Goal: Task Accomplishment & Management: Use online tool/utility

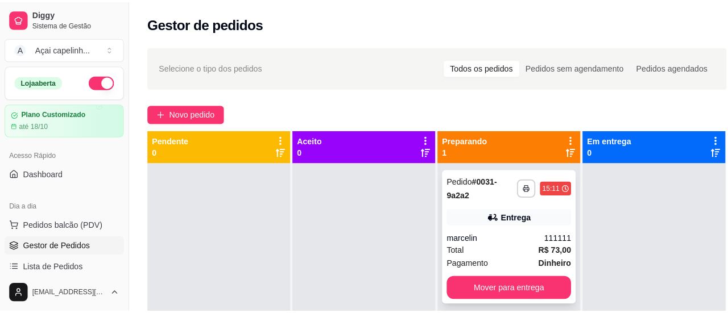
scroll to position [32, 0]
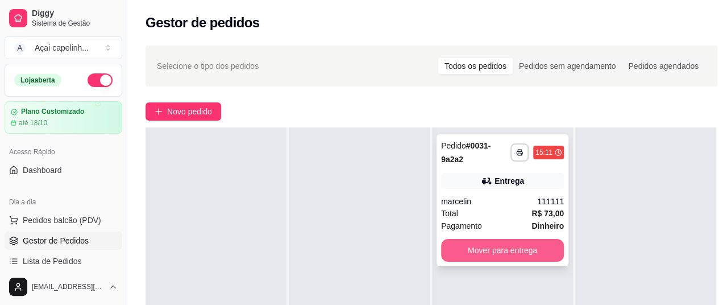
click at [512, 246] on button "Mover para entrega" at bounding box center [502, 250] width 123 height 23
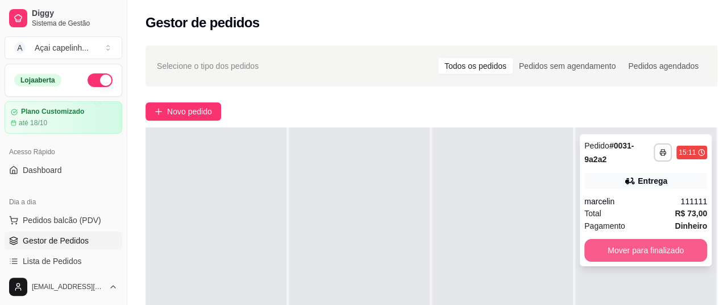
click at [636, 258] on button "Mover para finalizado" at bounding box center [645, 250] width 123 height 23
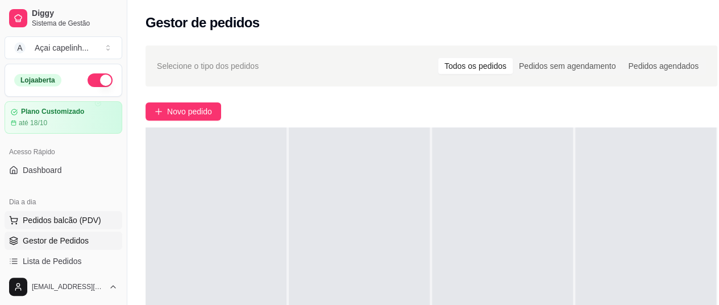
click at [63, 218] on span "Pedidos balcão (PDV)" at bounding box center [62, 219] width 78 height 11
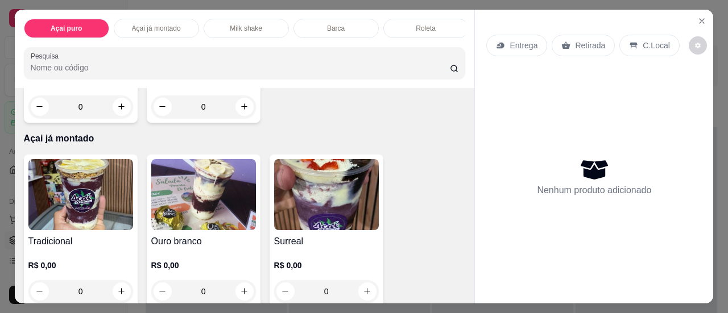
scroll to position [352, 0]
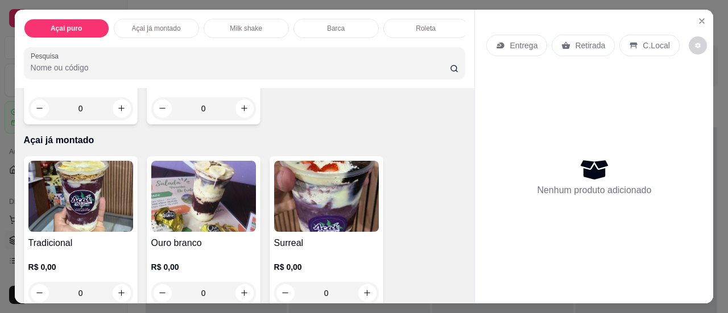
click at [218, 194] on img at bounding box center [203, 196] width 105 height 71
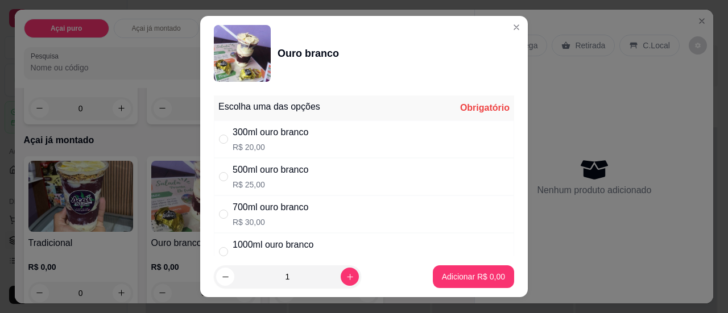
click at [214, 168] on div "500ml ouro branco R$ 25,00" at bounding box center [364, 177] width 300 height 38
radio input "true"
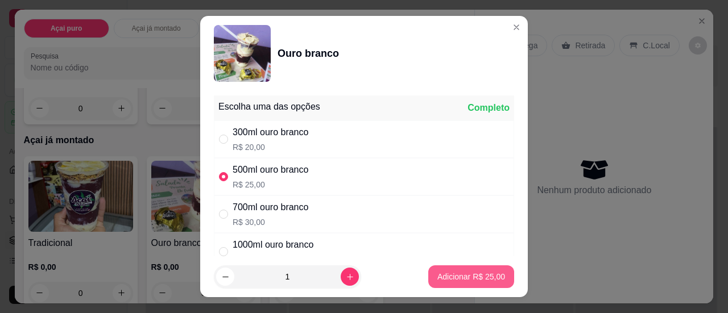
click at [443, 272] on p "Adicionar R$ 25,00" at bounding box center [471, 276] width 68 height 11
type input "1"
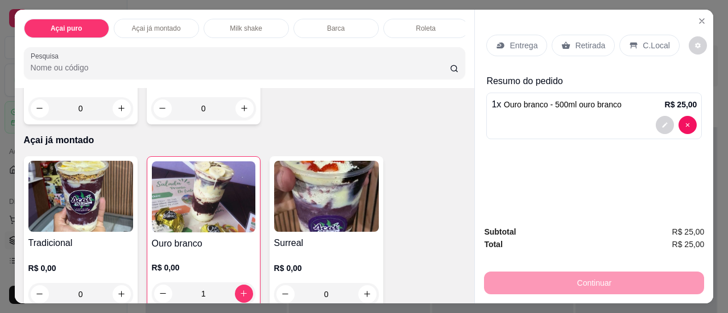
click at [627, 45] on div "C.Local" at bounding box center [649, 46] width 60 height 22
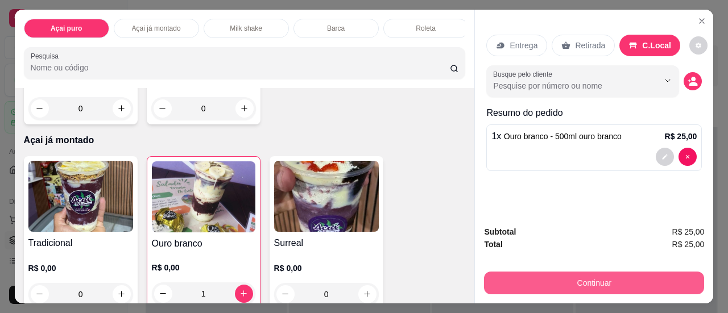
click at [571, 282] on button "Continuar" at bounding box center [594, 283] width 220 height 23
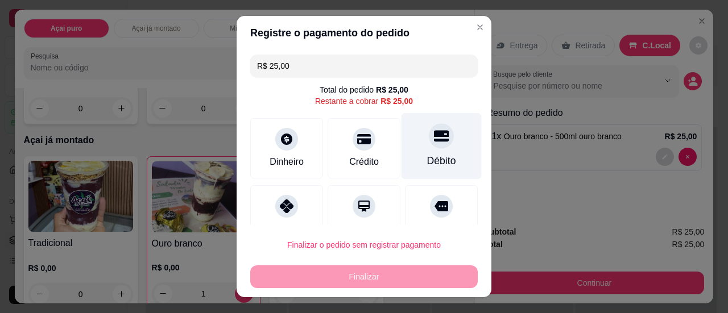
click at [431, 150] on div "Débito" at bounding box center [441, 146] width 80 height 67
type input "R$ 0,00"
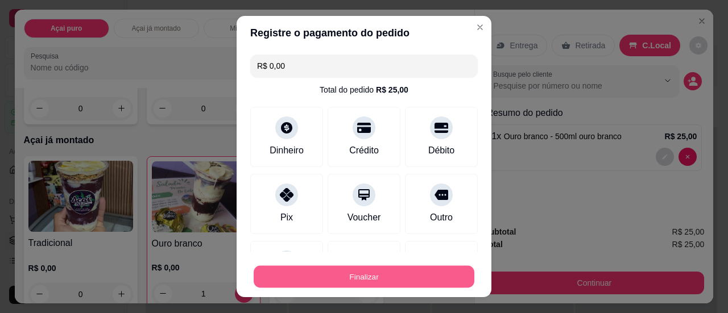
click at [385, 275] on button "Finalizar" at bounding box center [364, 277] width 221 height 22
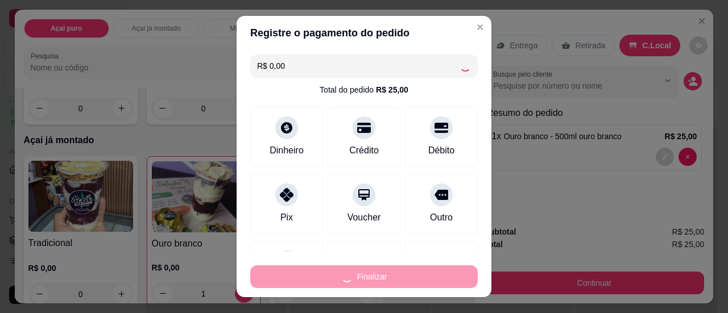
type input "0"
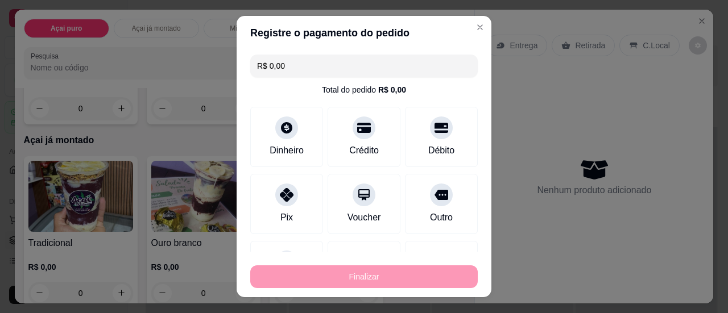
type input "-R$ 25,00"
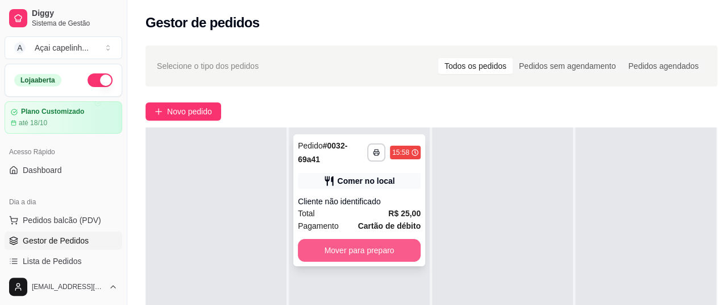
click at [371, 251] on button "Mover para preparo" at bounding box center [359, 250] width 123 height 23
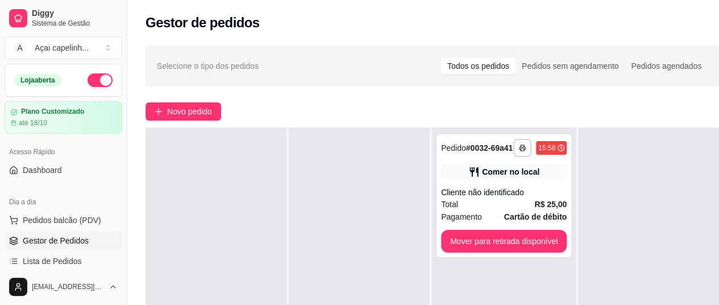
click at [76, 242] on span "Gestor de Pedidos" at bounding box center [56, 240] width 66 height 11
click at [177, 104] on button "Novo pedido" at bounding box center [184, 111] width 76 height 18
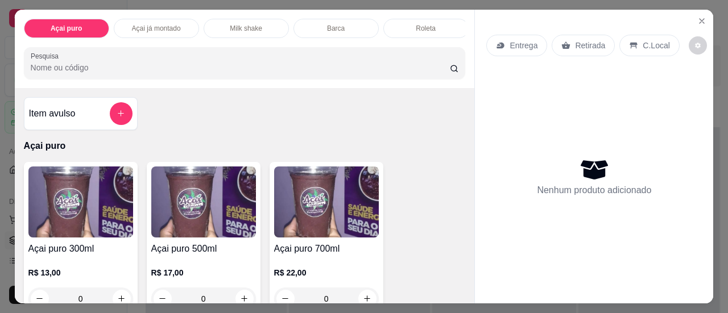
click at [196, 230] on img at bounding box center [203, 202] width 105 height 71
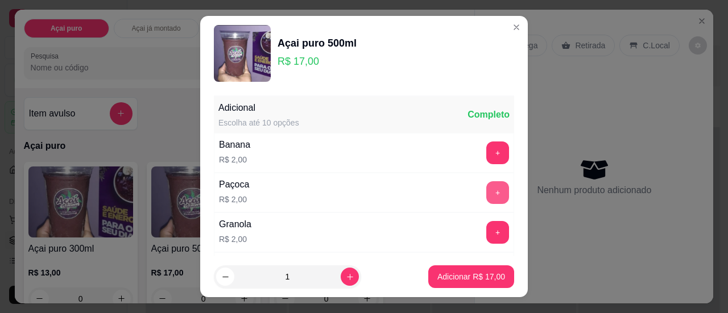
click at [486, 192] on button "+" at bounding box center [497, 192] width 23 height 23
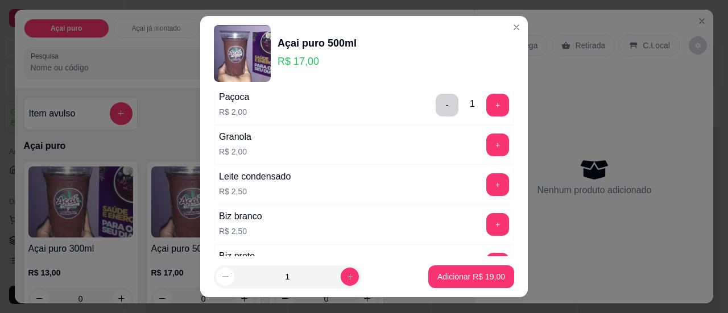
scroll to position [114, 0]
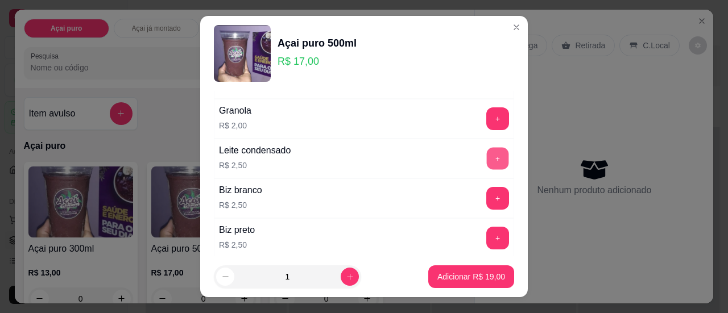
click at [487, 162] on button "+" at bounding box center [498, 158] width 22 height 22
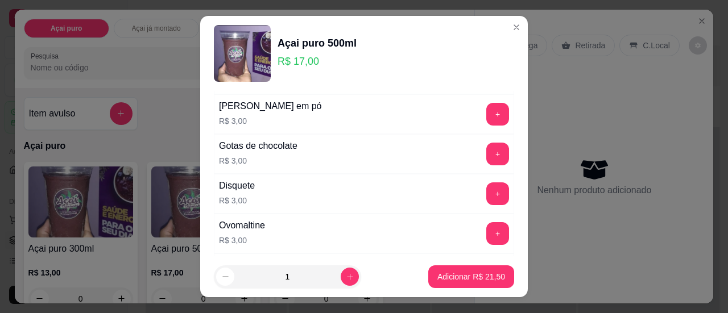
scroll to position [284, 0]
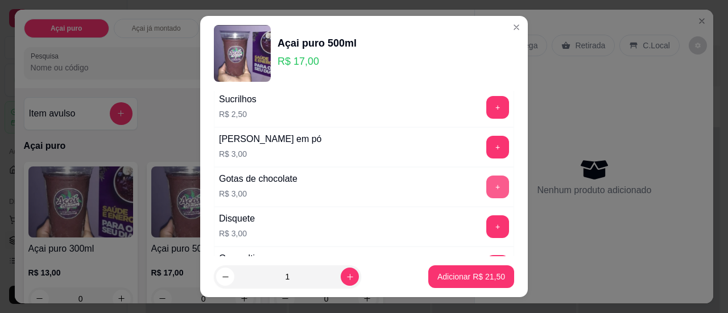
click at [486, 177] on button "+" at bounding box center [497, 187] width 23 height 23
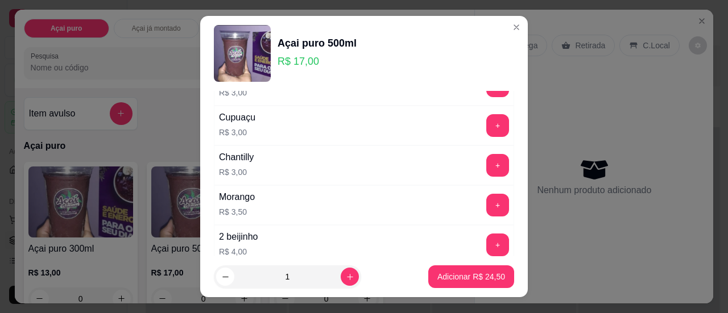
scroll to position [1023, 0]
click at [486, 193] on button "+" at bounding box center [497, 204] width 23 height 23
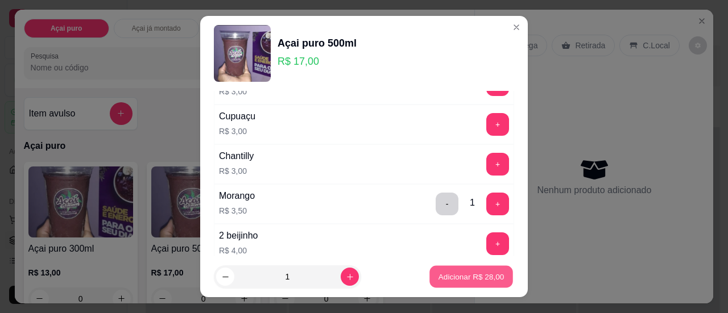
click at [455, 268] on button "Adicionar R$ 28,00" at bounding box center [471, 277] width 84 height 22
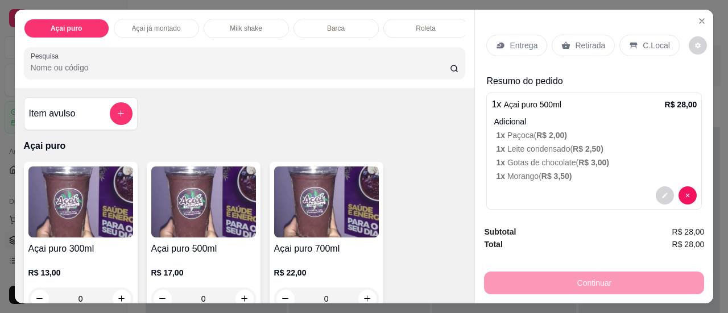
click at [512, 41] on p "Entrega" at bounding box center [523, 45] width 28 height 11
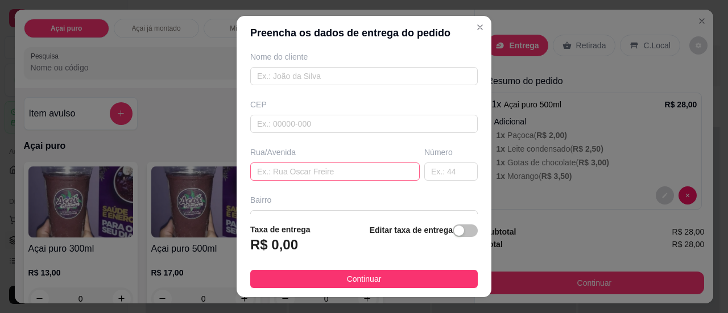
scroll to position [114, 0]
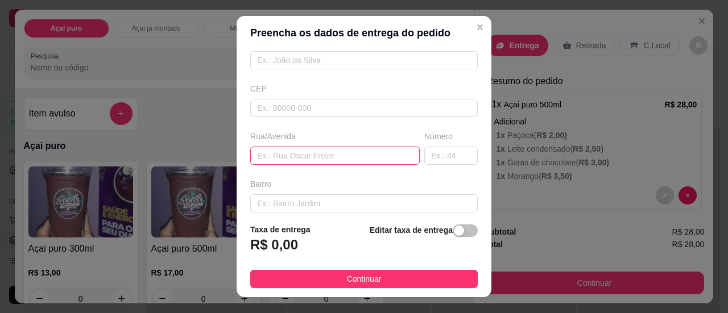
click at [298, 153] on input "text" at bounding box center [334, 156] width 169 height 18
type input "[GEOGRAPHIC_DATA]"
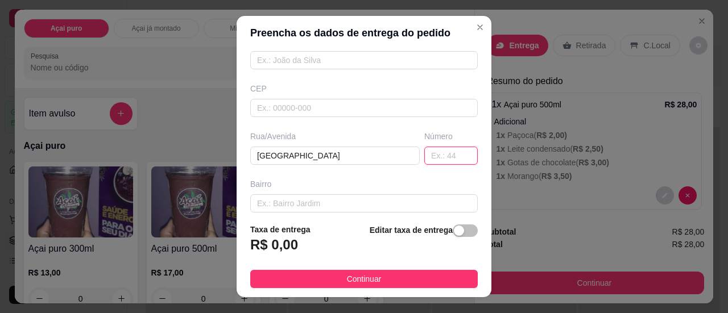
click at [441, 152] on input "text" at bounding box center [450, 156] width 53 height 18
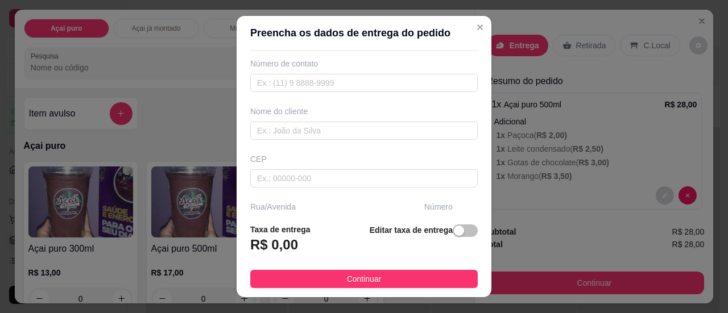
scroll to position [0, 0]
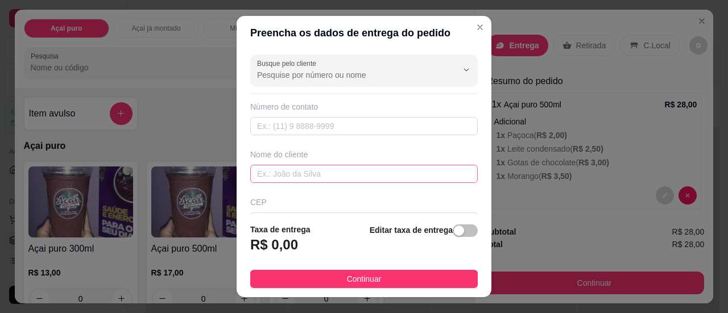
type input "123"
click at [322, 175] on input "text" at bounding box center [363, 174] width 227 height 18
type input "cliente"
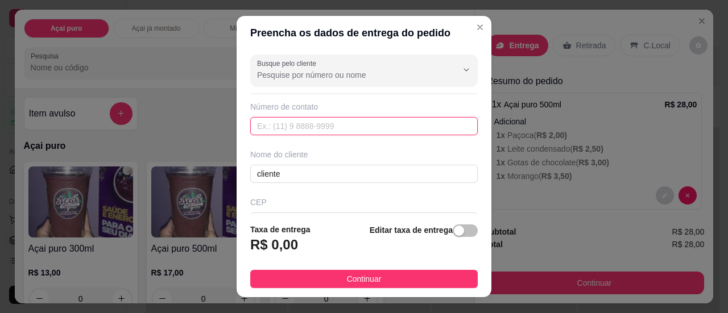
click at [322, 121] on input "text" at bounding box center [363, 126] width 227 height 18
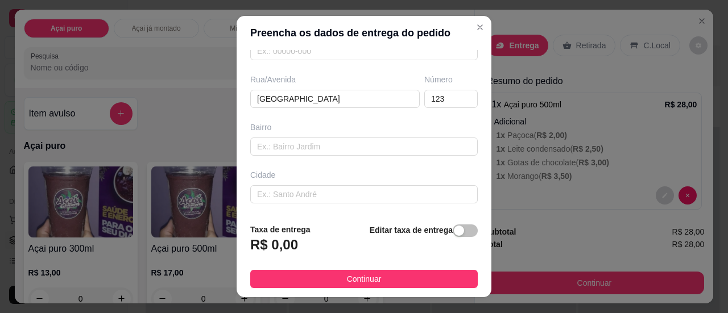
scroll to position [215, 0]
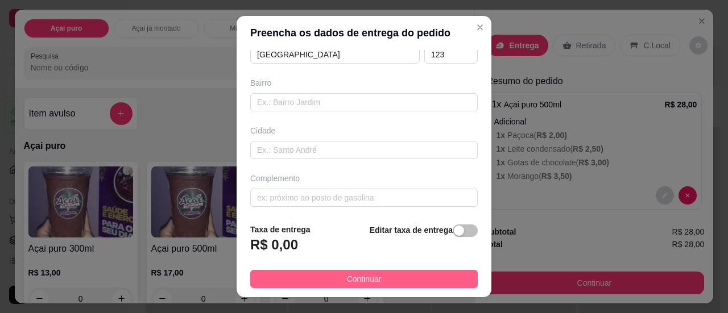
type input "[DATE]-[DATE]"
click at [370, 273] on span "Continuar" at bounding box center [364, 279] width 35 height 13
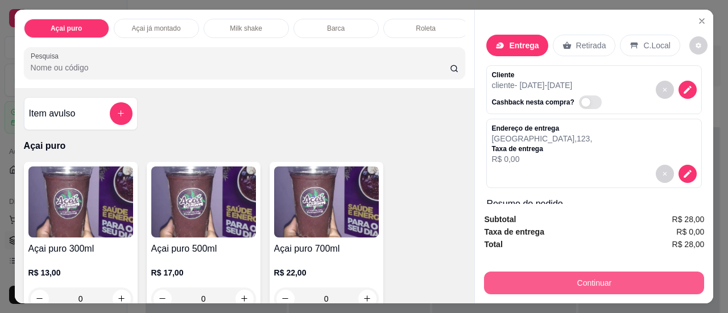
click at [607, 280] on button "Continuar" at bounding box center [594, 283] width 220 height 23
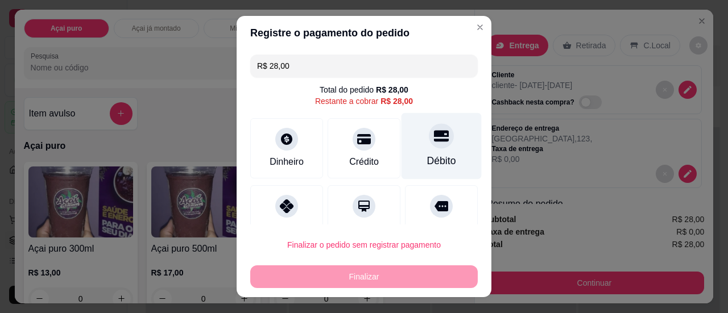
click at [434, 132] on icon at bounding box center [441, 135] width 15 height 11
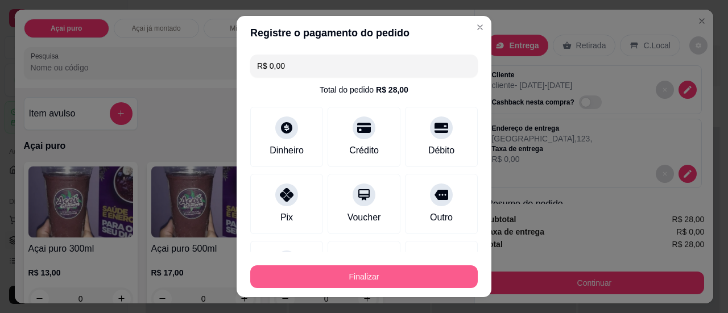
click at [365, 280] on button "Finalizar" at bounding box center [363, 277] width 227 height 23
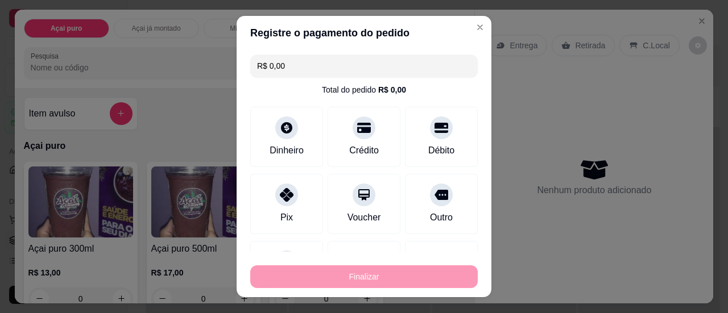
type input "-R$ 28,00"
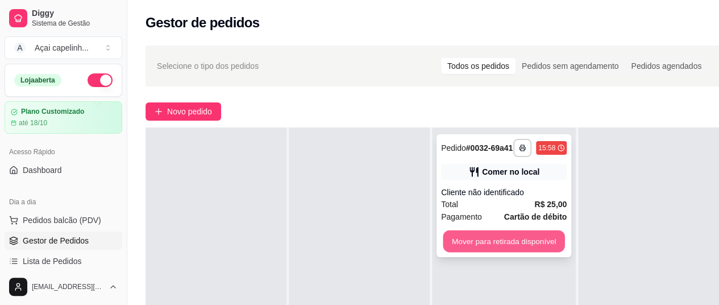
click at [513, 239] on button "Mover para retirada disponível" at bounding box center [504, 241] width 122 height 22
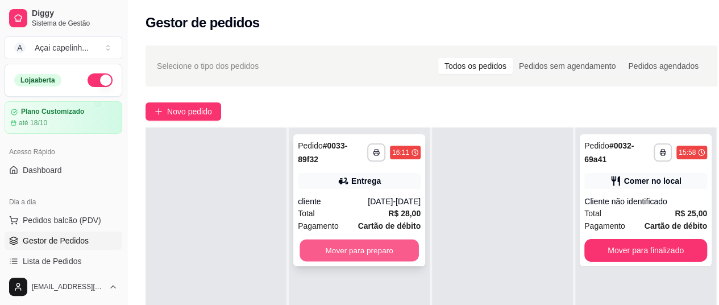
click at [369, 251] on button "Mover para preparo" at bounding box center [359, 250] width 119 height 22
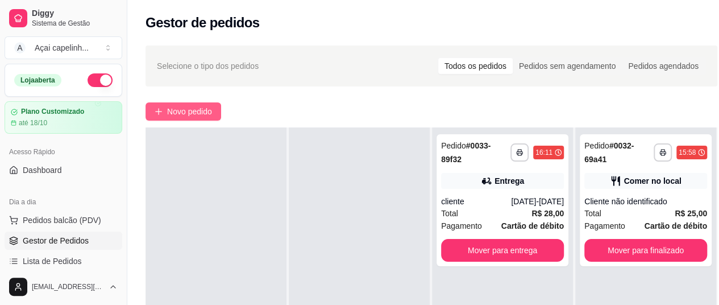
click at [181, 109] on span "Novo pedido" at bounding box center [189, 111] width 45 height 13
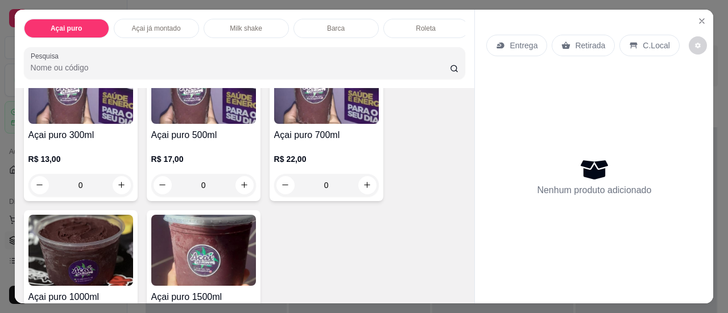
scroll to position [171, 0]
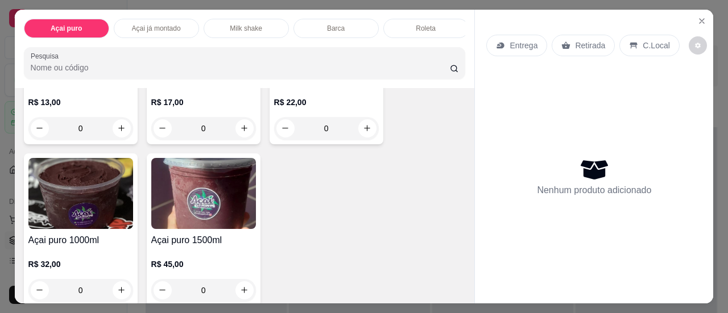
click at [94, 196] on img at bounding box center [80, 193] width 105 height 71
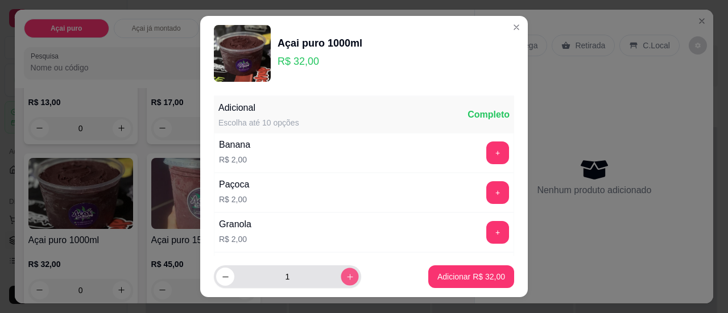
click at [346, 280] on icon "increase-product-quantity" at bounding box center [350, 277] width 9 height 9
type input "3"
click at [467, 264] on footer "3 Adicionar R$ 96,00" at bounding box center [363, 276] width 327 height 41
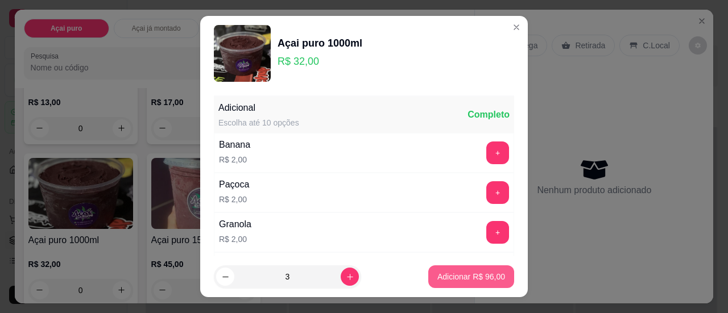
click at [473, 282] on p "Adicionar R$ 96,00" at bounding box center [471, 276] width 68 height 11
type input "3"
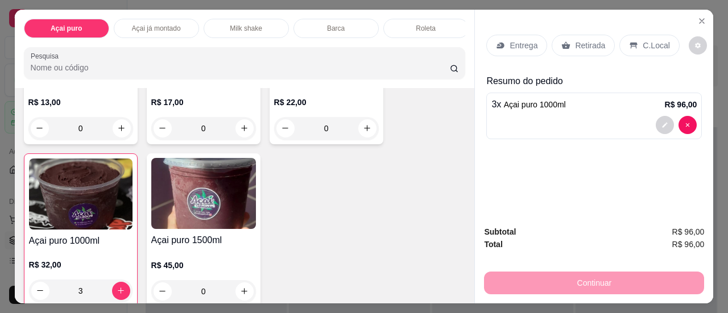
click at [510, 40] on p "Entrega" at bounding box center [523, 45] width 28 height 11
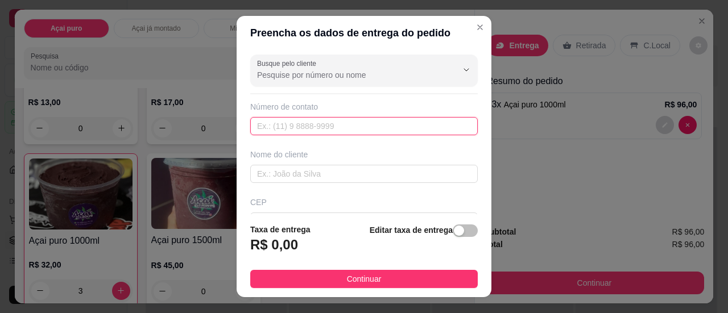
click at [339, 126] on input "text" at bounding box center [363, 126] width 227 height 18
type input "[DATE]-[DATE]"
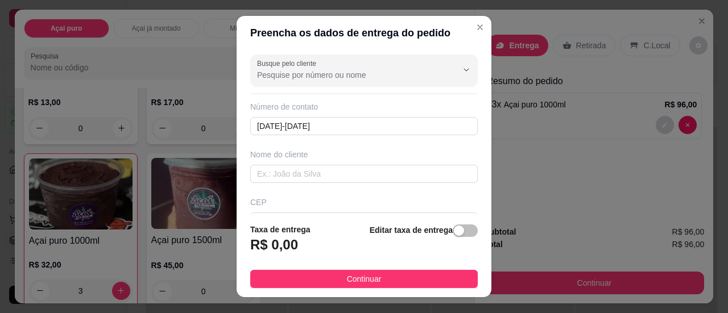
click at [342, 163] on div "Nome do cliente" at bounding box center [364, 166] width 232 height 34
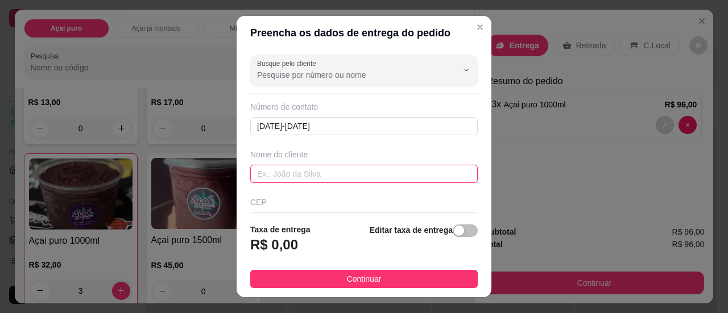
click at [338, 179] on input "text" at bounding box center [363, 174] width 227 height 18
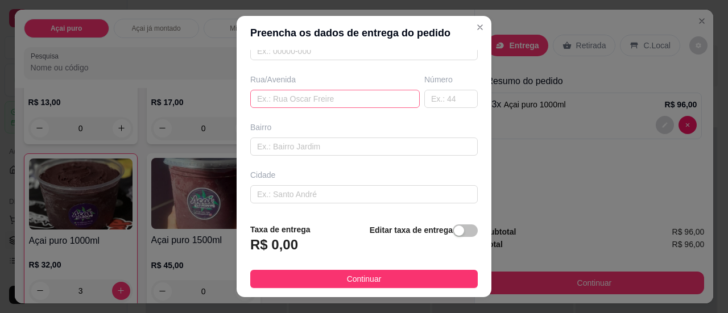
type input "cliente"
click at [320, 98] on input "text" at bounding box center [334, 99] width 169 height 18
type input "machacalis"
click at [434, 96] on input "text" at bounding box center [450, 99] width 53 height 18
type input "38"
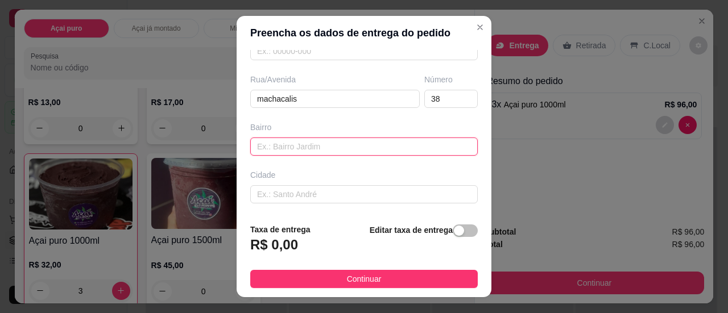
click at [300, 140] on input "text" at bounding box center [363, 147] width 227 height 18
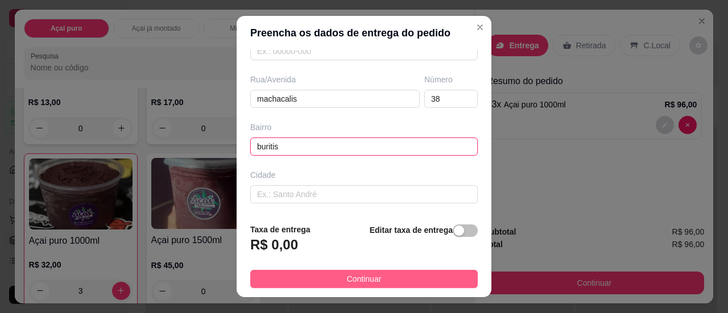
type input "buritis"
click at [301, 287] on button "Continuar" at bounding box center [363, 279] width 227 height 18
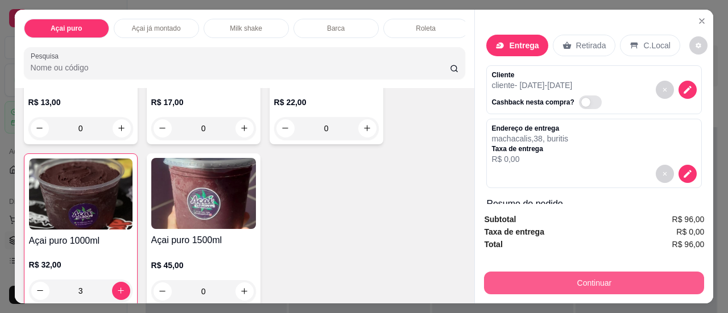
click at [587, 280] on button "Continuar" at bounding box center [594, 283] width 220 height 23
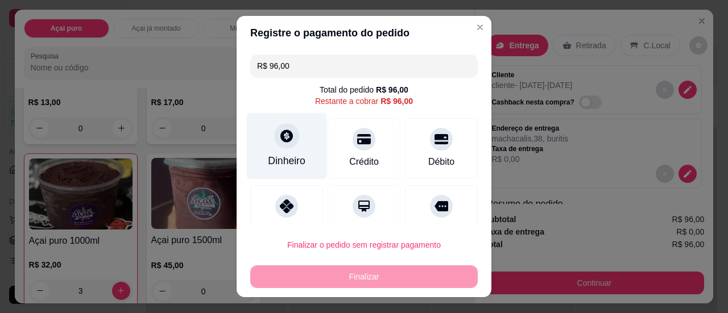
click at [277, 148] on div "Dinheiro" at bounding box center [287, 146] width 80 height 67
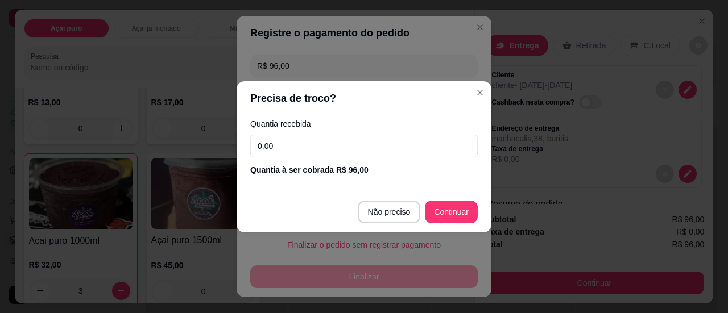
click at [279, 149] on input "0,00" at bounding box center [363, 146] width 227 height 23
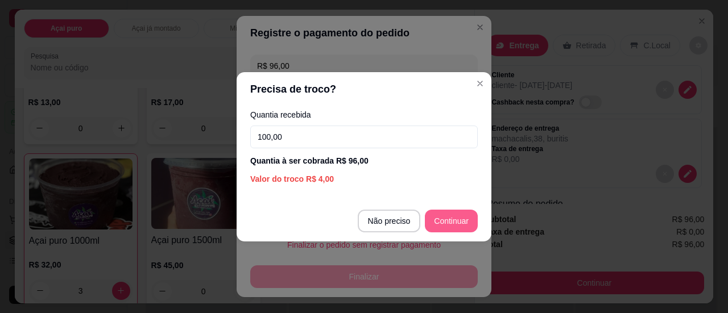
type input "100,00"
type input "R$ 0,00"
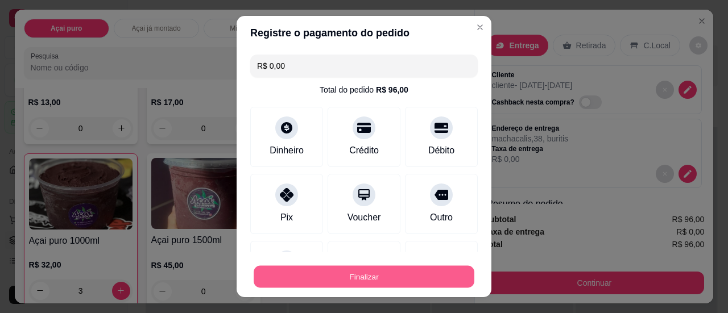
click at [350, 279] on button "Finalizar" at bounding box center [364, 277] width 221 height 22
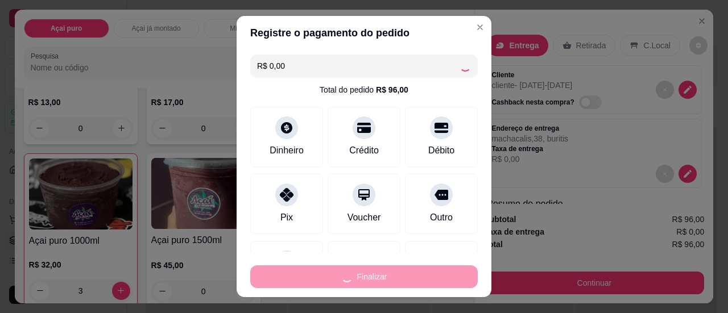
type input "0"
type input "-R$ 96,00"
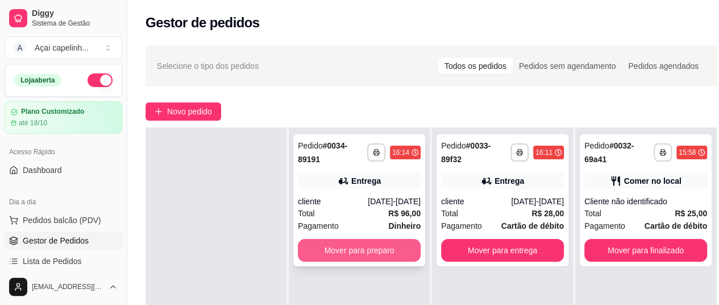
click at [371, 248] on button "Mover para preparo" at bounding box center [359, 250] width 123 height 23
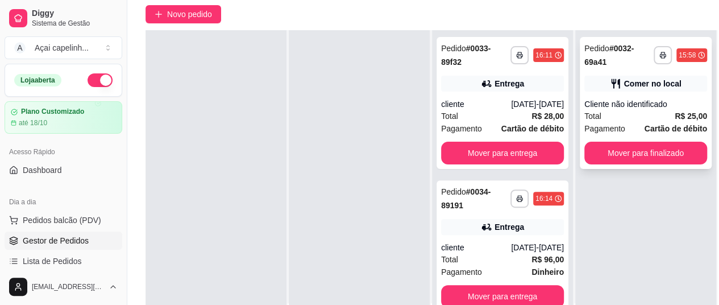
scroll to position [114, 0]
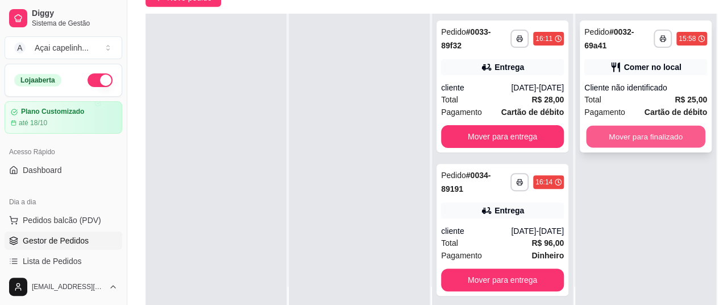
click at [641, 139] on button "Mover para finalizado" at bounding box center [645, 137] width 119 height 22
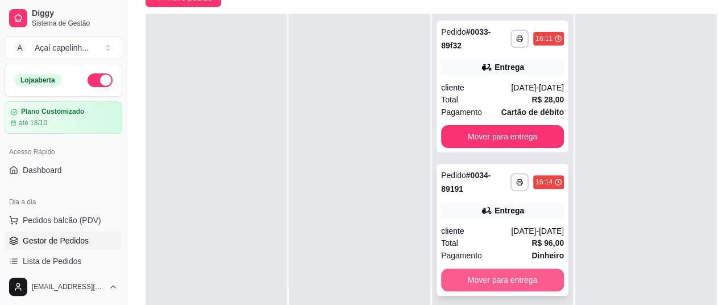
click at [544, 279] on button "Mover para entrega" at bounding box center [502, 279] width 123 height 23
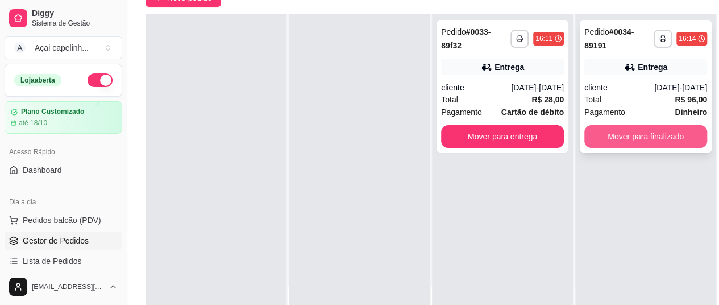
click at [646, 137] on button "Mover para finalizado" at bounding box center [645, 136] width 123 height 23
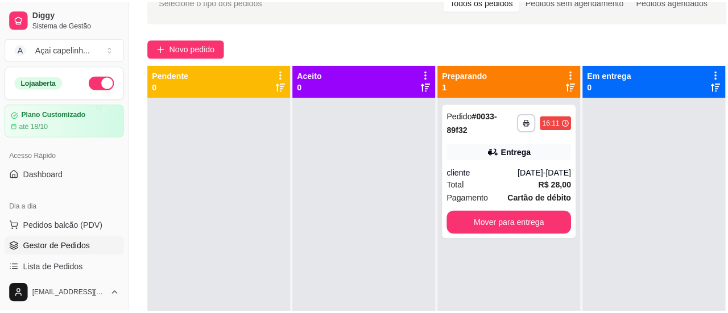
scroll to position [57, 0]
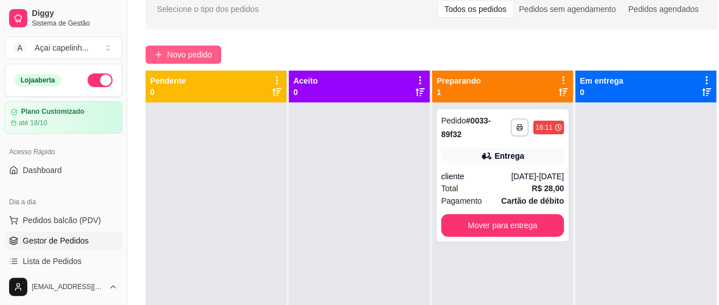
click at [216, 52] on button "Novo pedido" at bounding box center [184, 54] width 76 height 18
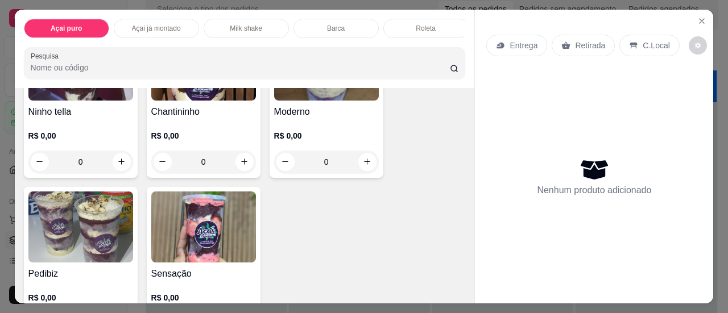
scroll to position [739, 0]
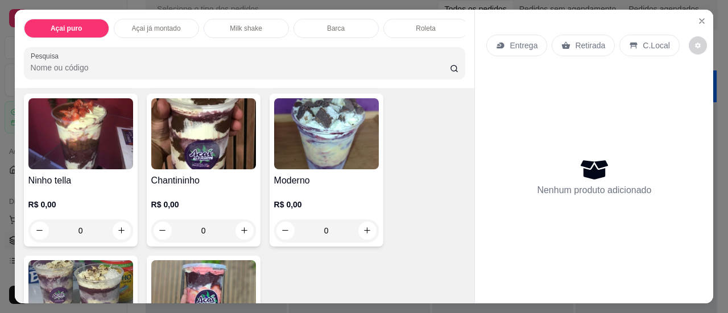
click at [81, 176] on div "Ninho tella R$ 0,00 0" at bounding box center [81, 170] width 114 height 153
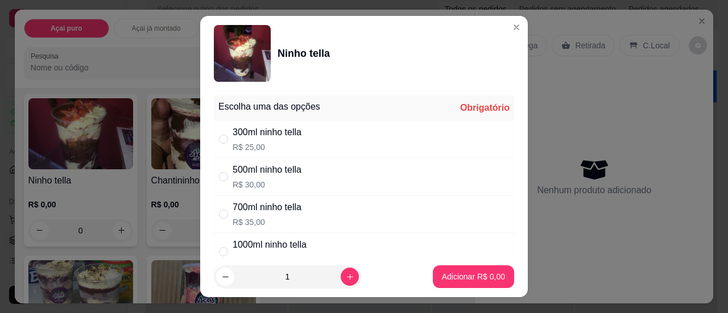
click at [226, 179] on div "" at bounding box center [226, 177] width 14 height 13
radio input "true"
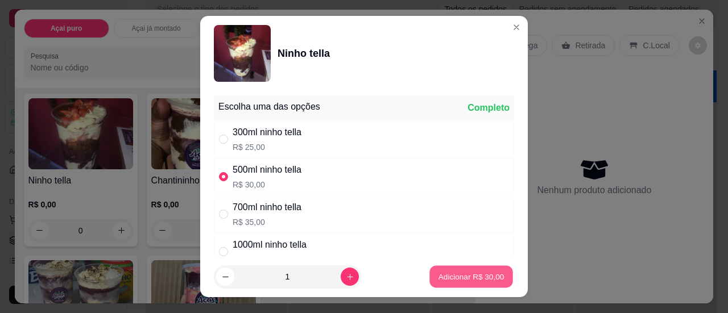
click at [445, 272] on p "Adicionar R$ 30,00" at bounding box center [471, 277] width 66 height 11
type input "1"
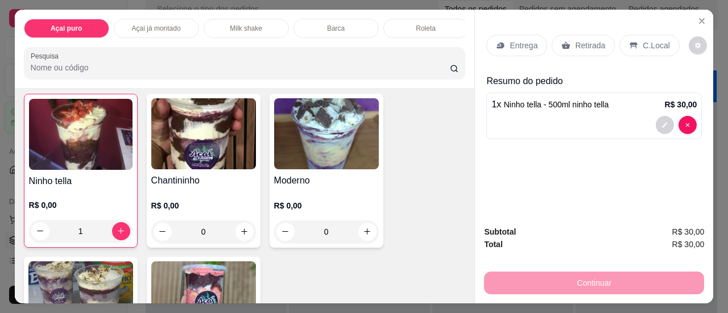
click at [507, 48] on div "Entrega" at bounding box center [516, 46] width 61 height 22
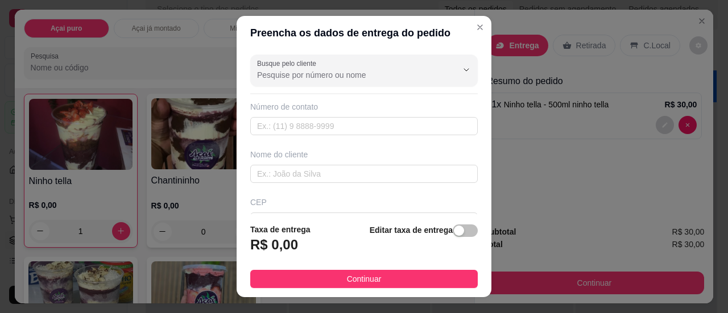
scroll to position [114, 0]
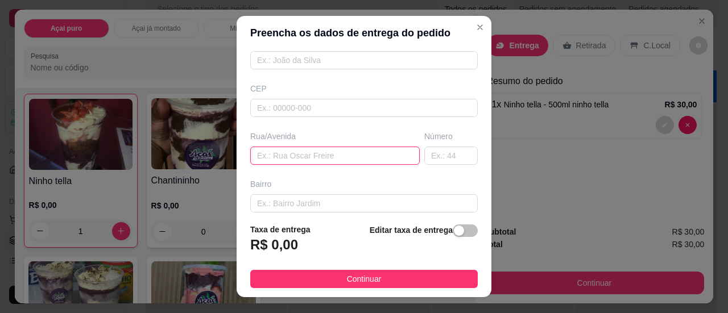
click at [297, 152] on input "text" at bounding box center [334, 156] width 169 height 18
type input "ametista"
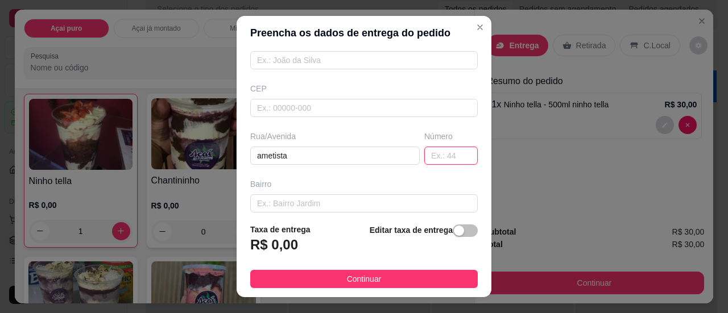
click at [424, 154] on input "text" at bounding box center [450, 156] width 53 height 18
type input "116"
click at [346, 195] on input "text" at bounding box center [363, 203] width 227 height 18
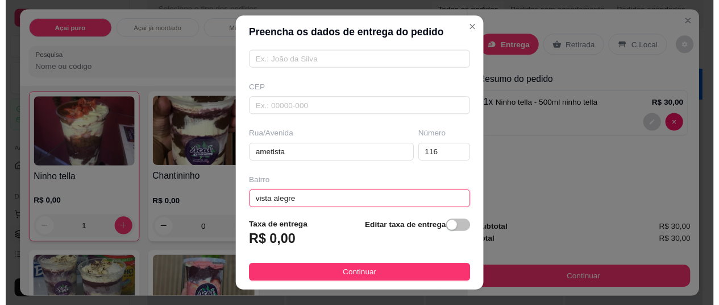
scroll to position [0, 0]
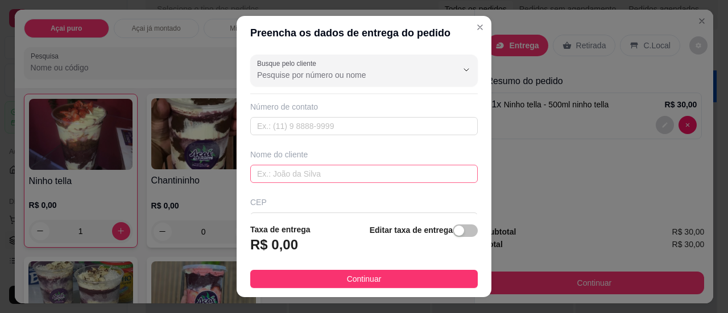
type input "vista alegre"
click at [370, 168] on input "text" at bounding box center [363, 174] width 227 height 18
type input "cliente"
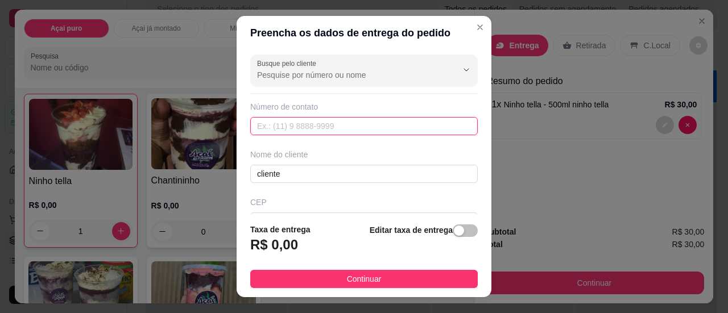
click at [376, 130] on input "text" at bounding box center [363, 126] width 227 height 18
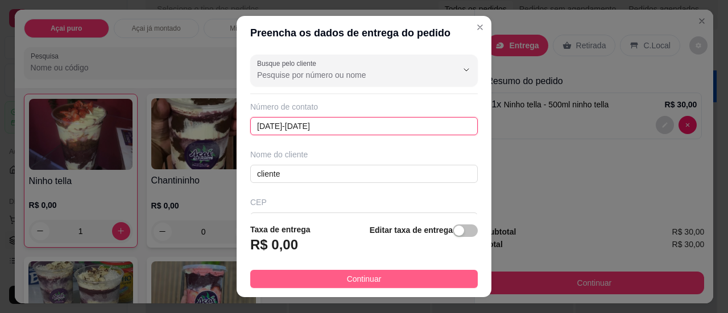
type input "[DATE]-[DATE]"
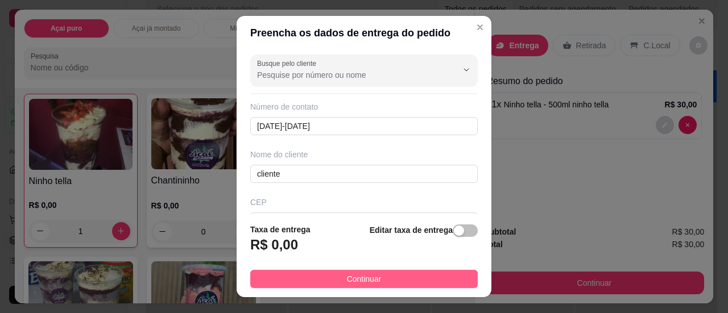
click at [389, 275] on button "Continuar" at bounding box center [363, 279] width 227 height 18
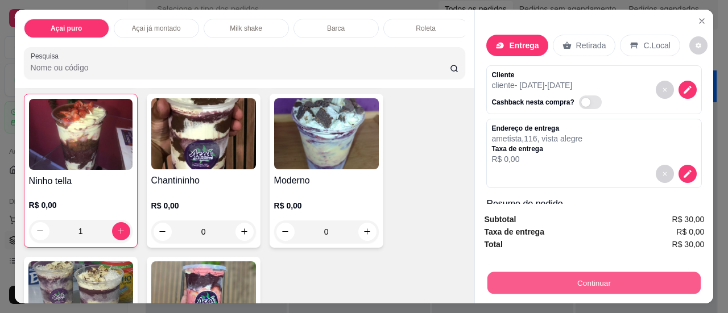
click at [621, 275] on button "Continuar" at bounding box center [593, 283] width 213 height 22
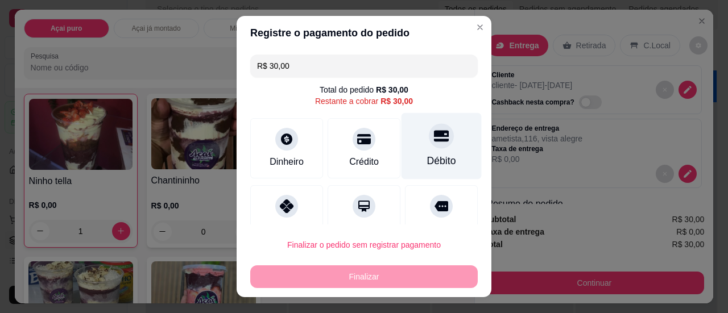
click at [434, 142] on icon at bounding box center [441, 135] width 15 height 15
type input "R$ 0,00"
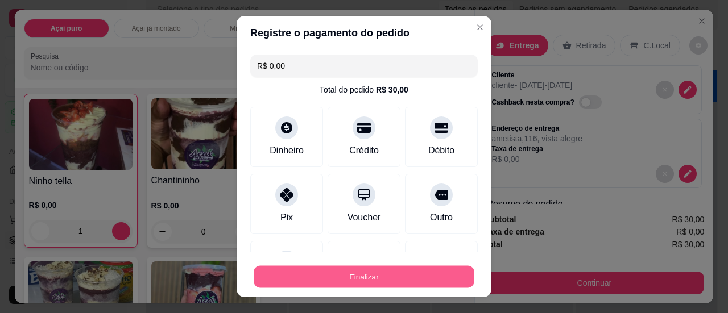
click at [410, 271] on button "Finalizar" at bounding box center [364, 277] width 221 height 22
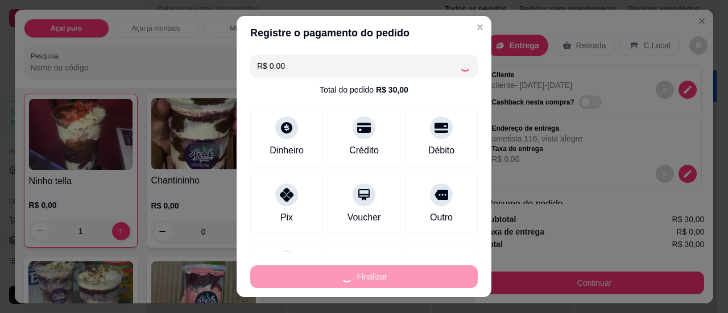
type input "0"
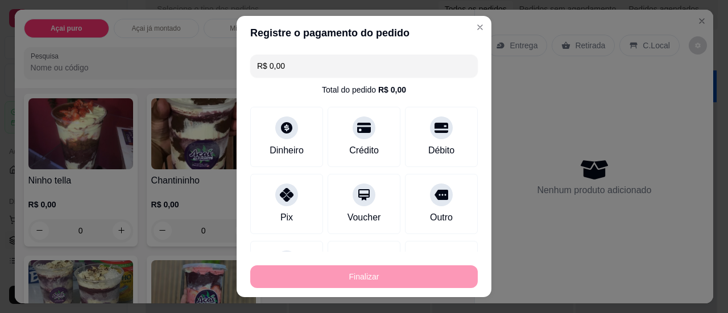
type input "-R$ 30,00"
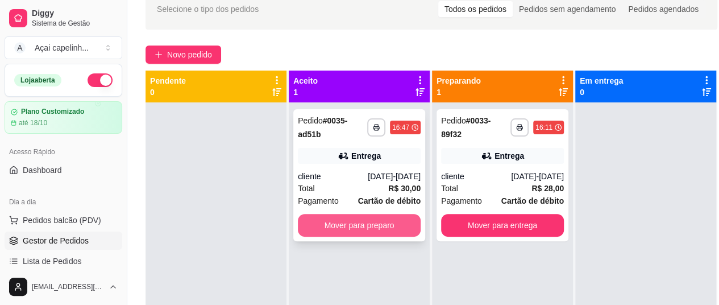
click at [401, 215] on button "Mover para preparo" at bounding box center [359, 225] width 123 height 23
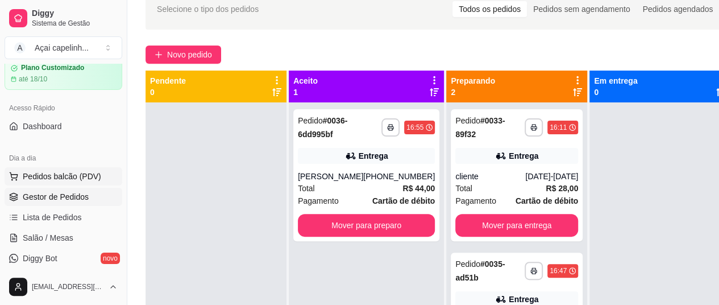
scroll to position [57, 0]
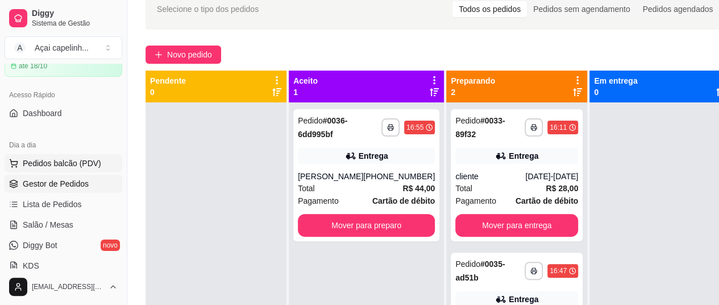
click at [65, 168] on span "Pedidos balcão (PDV)" at bounding box center [62, 162] width 78 height 11
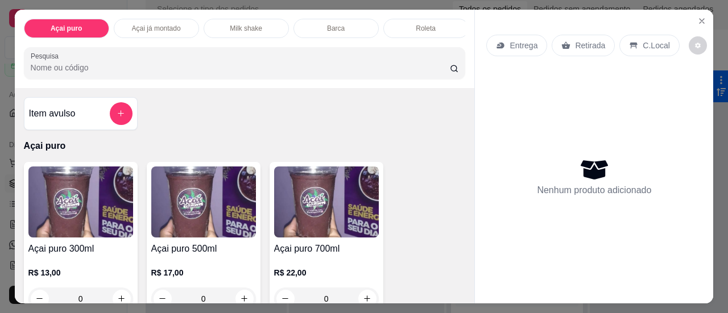
click at [509, 68] on div "Nenhum produto adicionado" at bounding box center [593, 176] width 215 height 223
click at [697, 16] on icon "Close" at bounding box center [701, 20] width 9 height 9
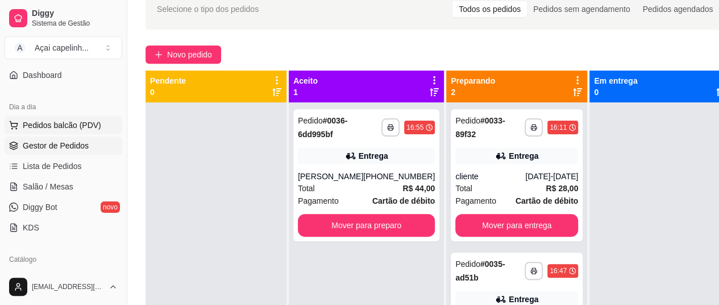
scroll to position [114, 0]
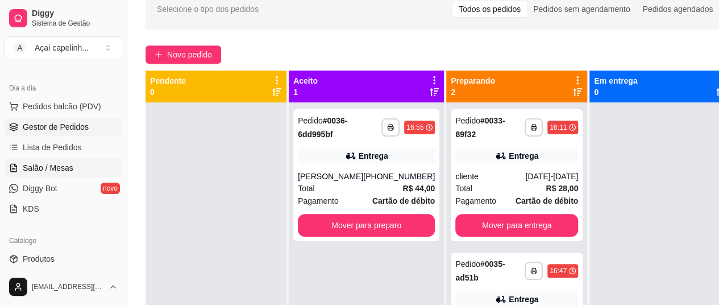
click at [64, 165] on span "Salão / Mesas" at bounding box center [48, 167] width 51 height 11
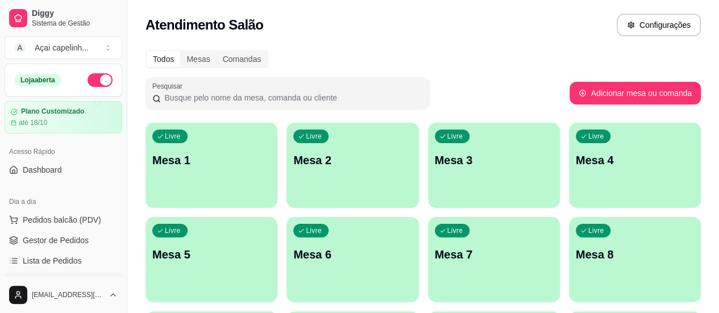
click at [235, 179] on div "Livre Mesa 1" at bounding box center [212, 159] width 132 height 72
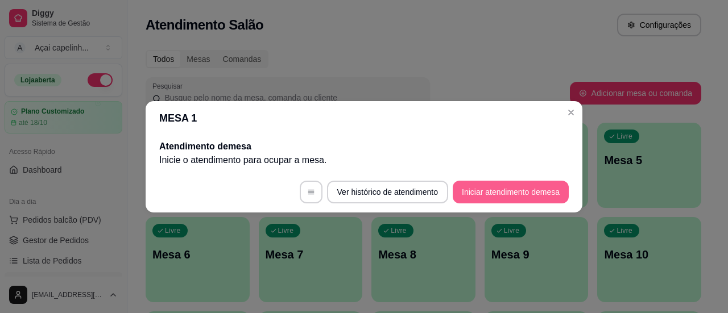
click at [510, 200] on button "Iniciar atendimento de mesa" at bounding box center [511, 192] width 116 height 23
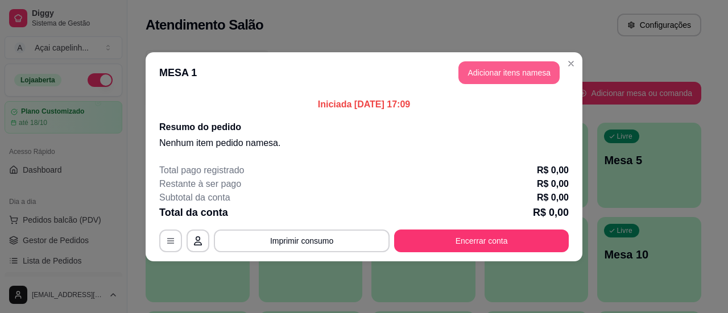
click at [520, 74] on button "Adicionar itens na mesa" at bounding box center [508, 72] width 101 height 23
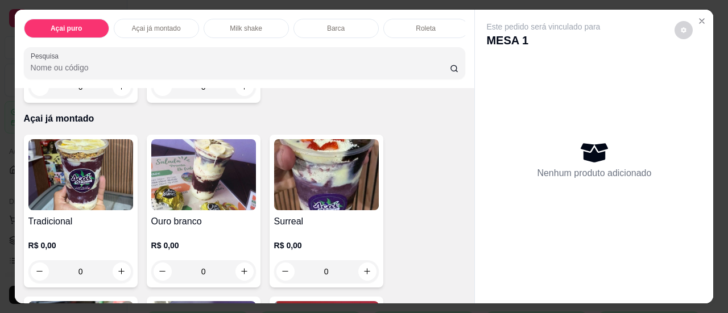
scroll to position [398, 0]
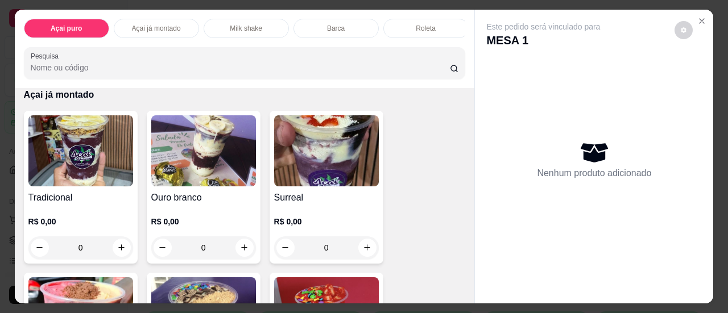
click at [334, 175] on img at bounding box center [326, 150] width 105 height 71
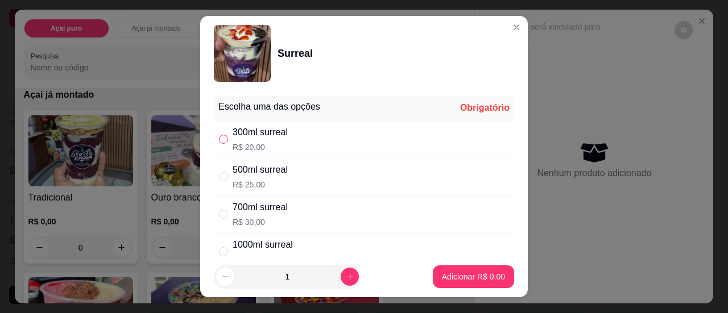
click at [219, 135] on input "" at bounding box center [223, 139] width 9 height 9
radio input "true"
click at [219, 172] on input "" at bounding box center [223, 176] width 9 height 9
radio input "true"
click at [221, 135] on input "" at bounding box center [223, 139] width 9 height 9
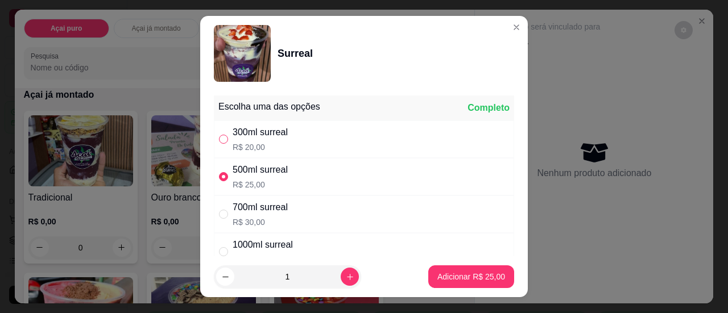
radio input "true"
radio input "false"
click at [440, 274] on p "Adicionar R$ 20,00" at bounding box center [471, 276] width 68 height 11
type input "1"
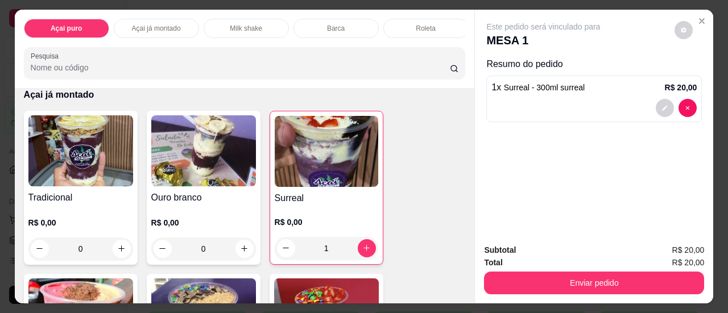
click at [318, 169] on img at bounding box center [326, 151] width 103 height 71
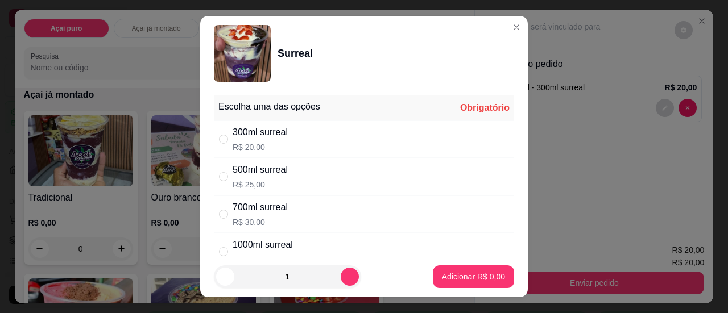
click at [216, 169] on div "500ml surreal R$ 25,00" at bounding box center [364, 177] width 300 height 38
radio input "true"
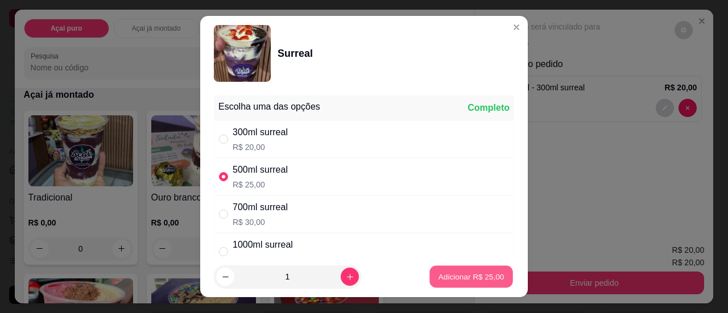
click at [438, 273] on p "Adicionar R$ 25,00" at bounding box center [471, 277] width 66 height 11
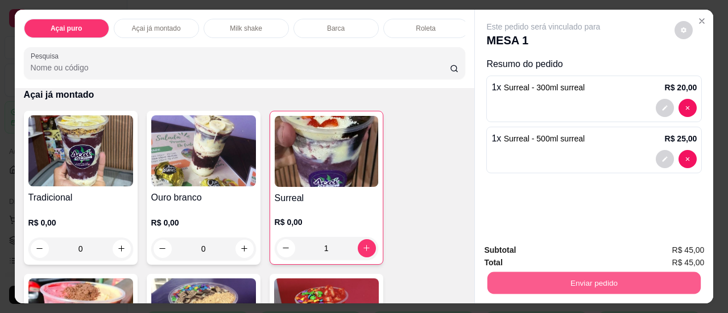
click at [561, 275] on button "Enviar pedido" at bounding box center [593, 283] width 213 height 22
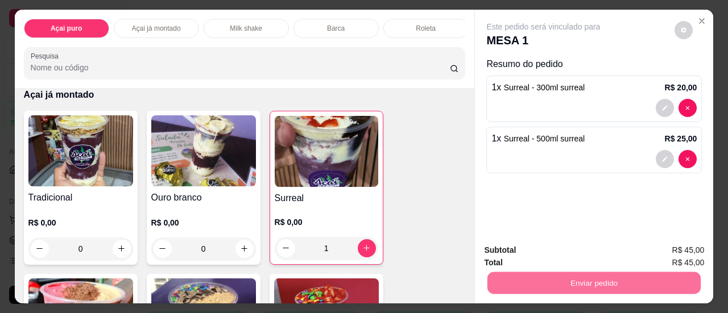
click at [576, 256] on button "Não registrar e enviar pedido" at bounding box center [556, 251] width 118 height 22
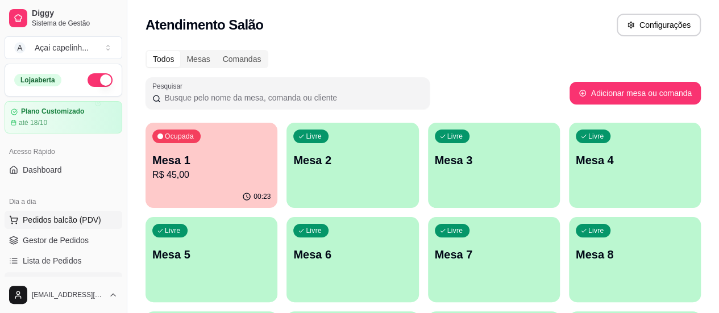
click at [55, 221] on span "Pedidos balcão (PDV)" at bounding box center [62, 219] width 78 height 11
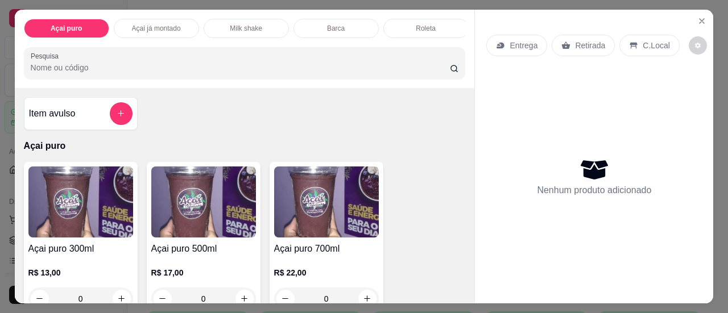
click at [512, 98] on div "Nenhum produto adicionado" at bounding box center [593, 176] width 215 height 223
click at [695, 12] on button "Close" at bounding box center [701, 21] width 18 height 18
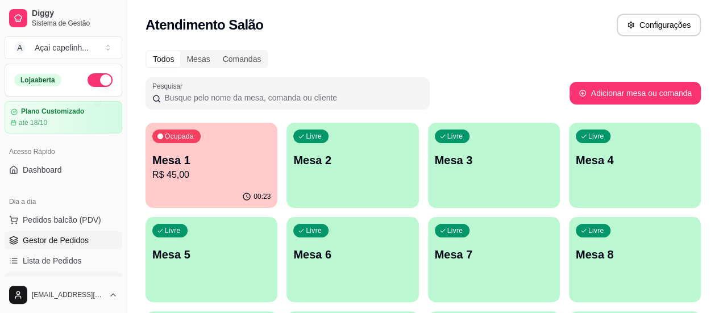
click at [67, 238] on span "Gestor de Pedidos" at bounding box center [56, 240] width 66 height 11
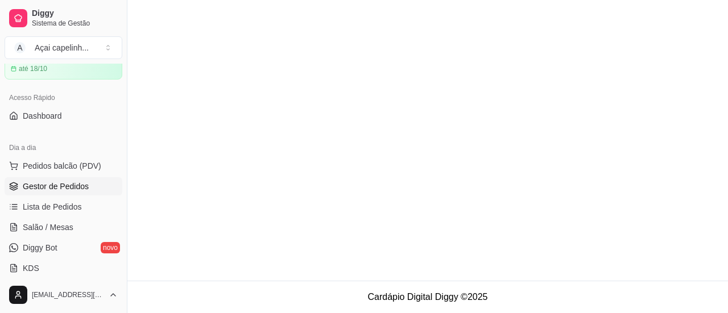
scroll to position [57, 0]
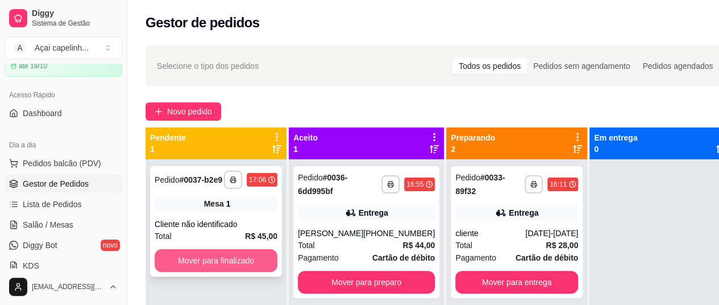
click at [204, 262] on button "Mover para finalizado" at bounding box center [216, 260] width 123 height 23
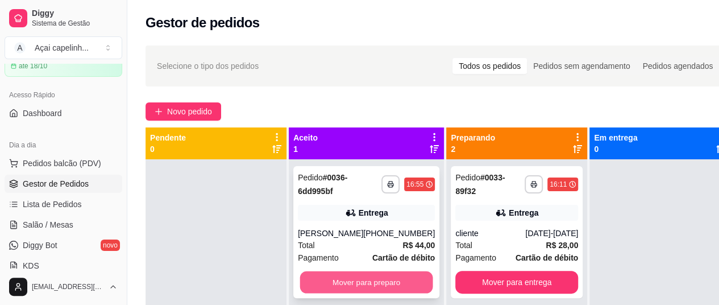
click at [371, 285] on button "Mover para preparo" at bounding box center [366, 282] width 133 height 22
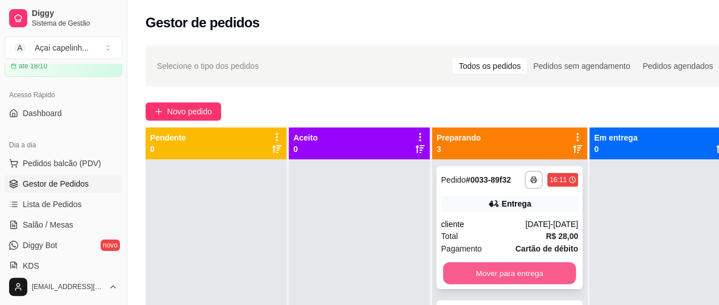
click at [494, 278] on button "Mover para entrega" at bounding box center [509, 273] width 133 height 22
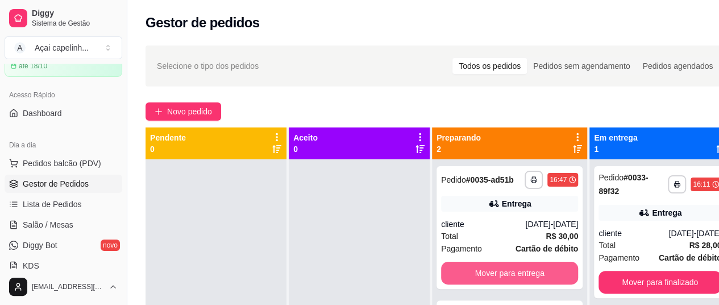
click at [494, 278] on button "Mover para entrega" at bounding box center [509, 273] width 137 height 23
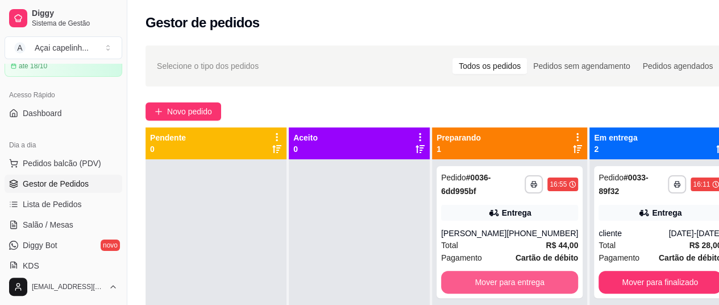
click at [494, 278] on button "Mover para entrega" at bounding box center [509, 282] width 137 height 23
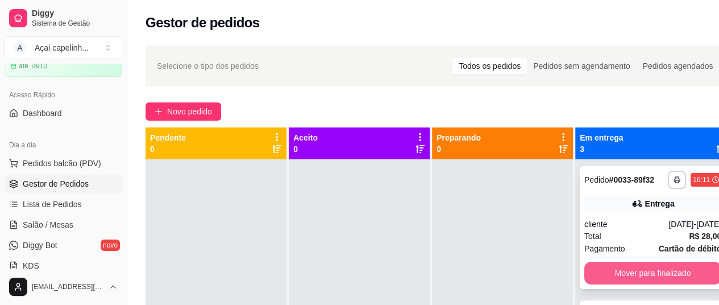
click at [633, 284] on button "Mover para finalizado" at bounding box center [652, 273] width 137 height 23
click at [633, 284] on button "Mover para finalizado" at bounding box center [653, 273] width 133 height 22
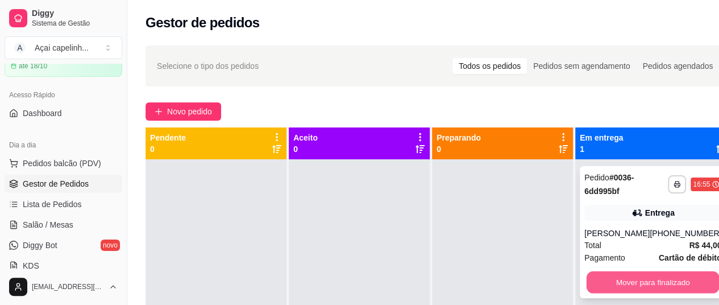
click at [637, 280] on button "Mover para finalizado" at bounding box center [653, 282] width 133 height 22
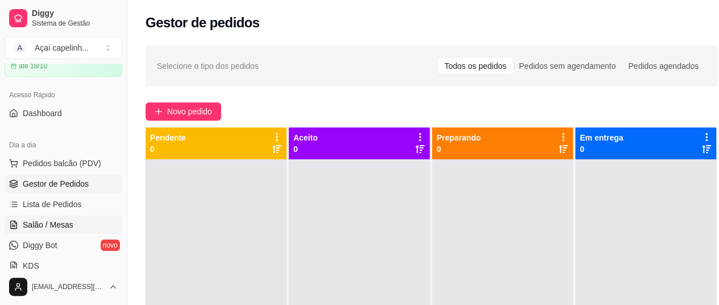
click at [60, 219] on span "Salão / Mesas" at bounding box center [48, 224] width 51 height 11
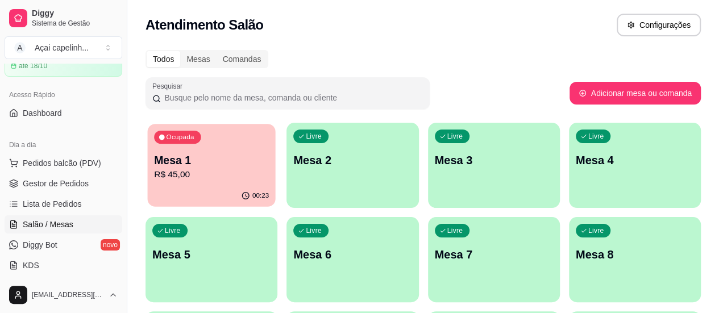
click at [172, 184] on div "Ocupada Mesa 1 R$ 45,00" at bounding box center [211, 154] width 128 height 61
click at [287, 190] on div "Livre Mesa 2" at bounding box center [353, 159] width 132 height 72
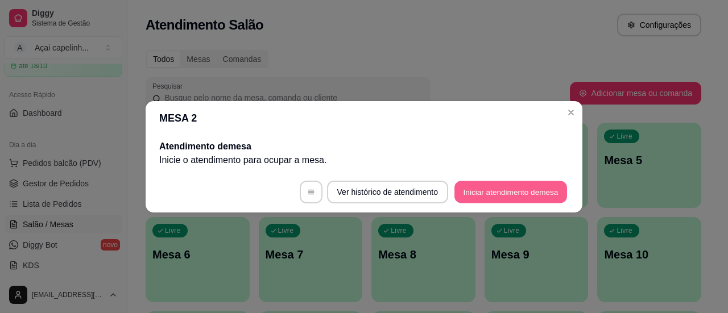
click at [506, 189] on button "Iniciar atendimento de mesa" at bounding box center [510, 192] width 113 height 22
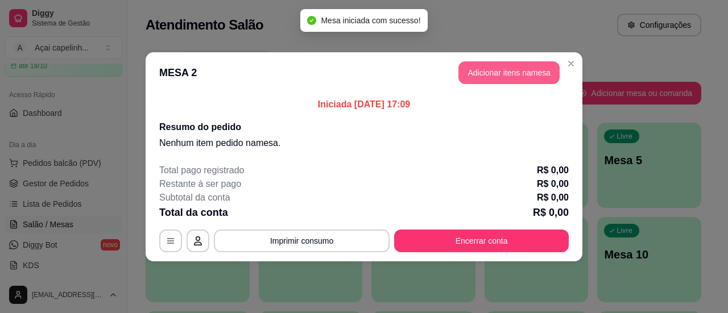
click at [503, 68] on button "Adicionar itens na mesa" at bounding box center [508, 72] width 101 height 23
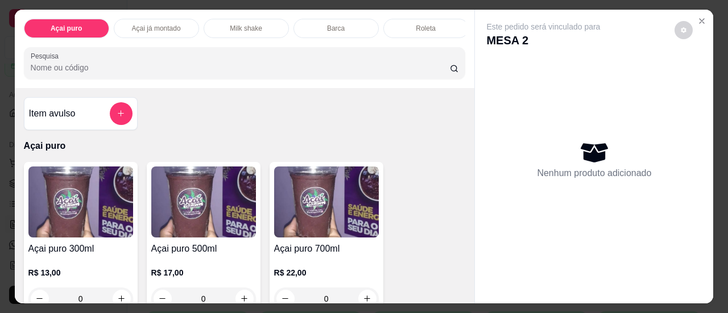
scroll to position [57, 0]
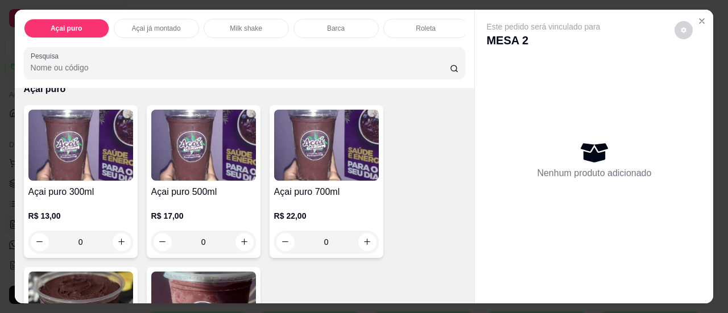
click at [74, 192] on h4 "Açai puro 300ml" at bounding box center [80, 192] width 105 height 14
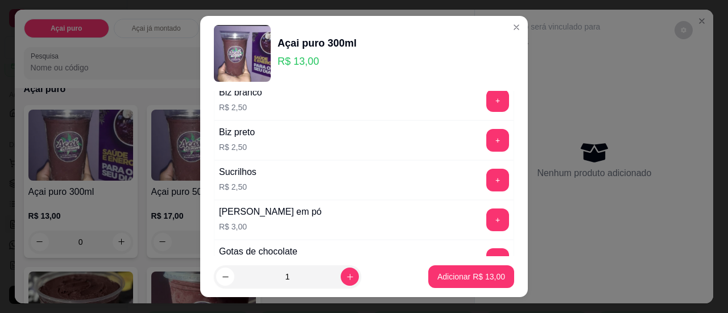
scroll to position [227, 0]
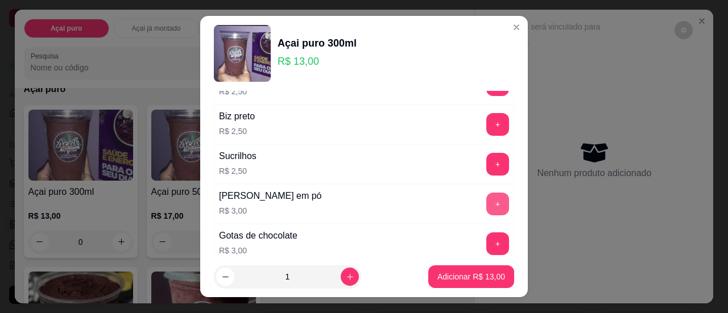
click at [486, 204] on button "+" at bounding box center [497, 204] width 23 height 23
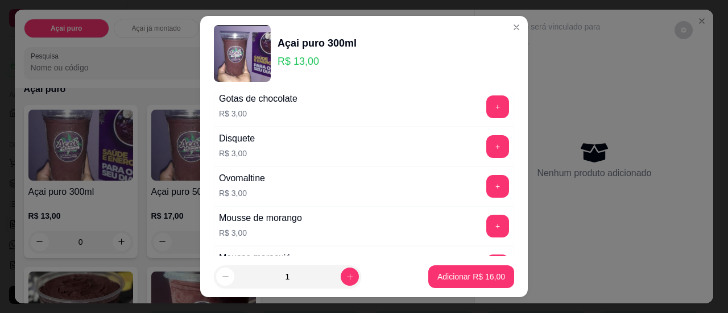
scroll to position [398, 0]
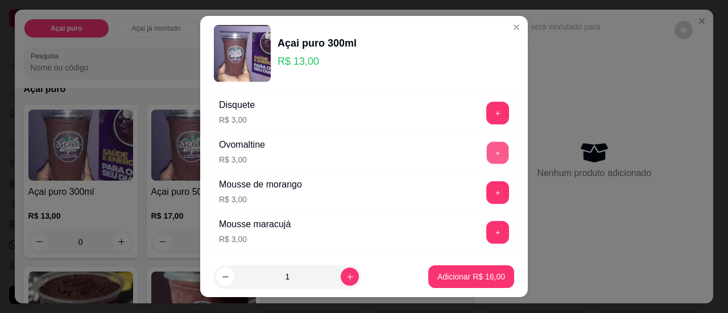
click at [487, 142] on button "+" at bounding box center [498, 153] width 22 height 22
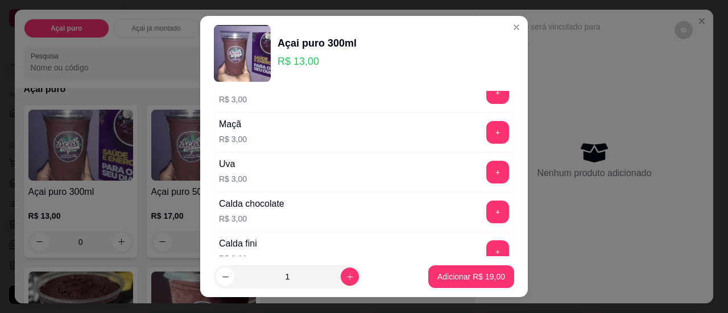
scroll to position [796, 0]
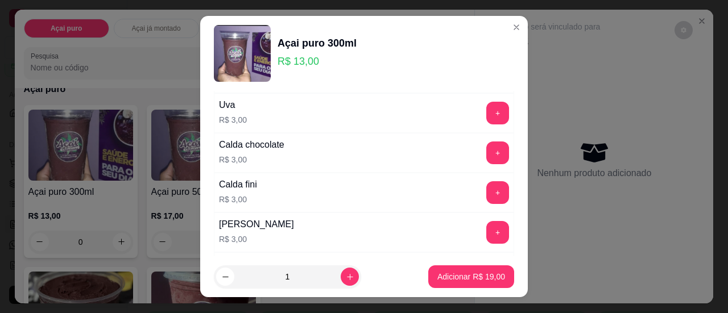
click at [489, 152] on div "+" at bounding box center [498, 153] width 32 height 23
click at [486, 142] on button "+" at bounding box center [497, 153] width 23 height 23
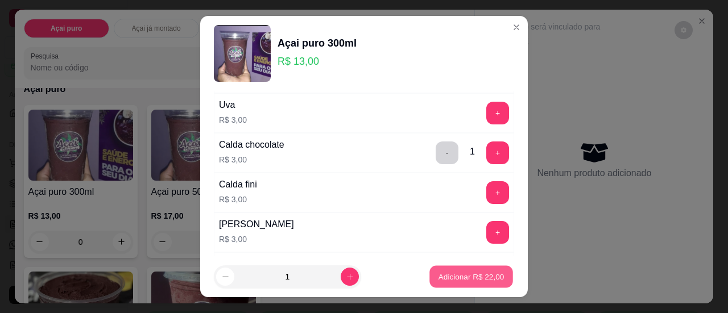
click at [457, 285] on button "Adicionar R$ 22,00" at bounding box center [471, 277] width 84 height 22
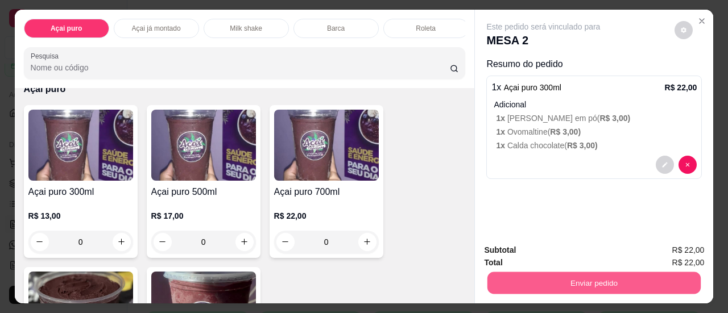
click at [592, 273] on button "Enviar pedido" at bounding box center [593, 283] width 213 height 22
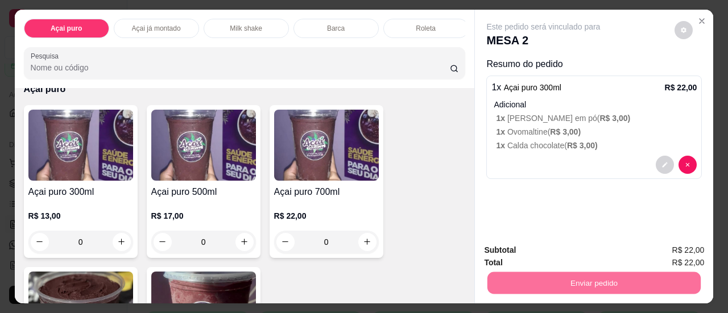
click at [594, 254] on button "Não registrar e enviar pedido" at bounding box center [556, 251] width 118 height 22
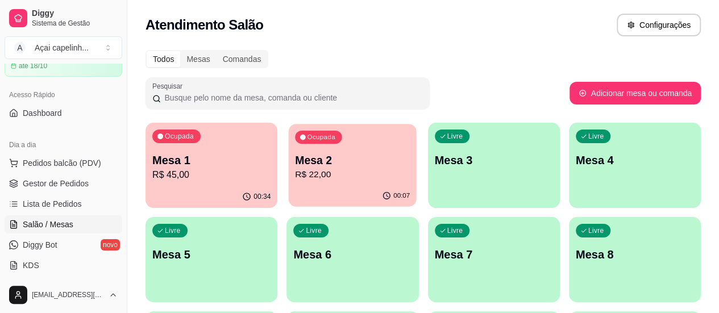
click at [328, 175] on p "R$ 22,00" at bounding box center [352, 174] width 115 height 13
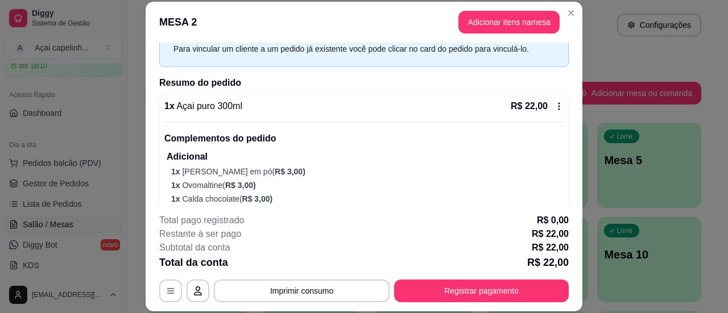
scroll to position [57, 0]
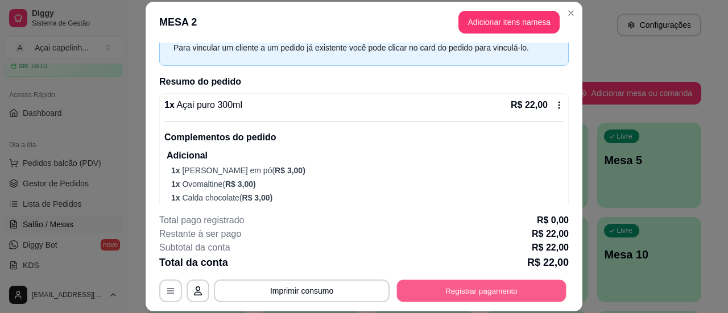
click at [462, 288] on button "Registrar pagamento" at bounding box center [481, 291] width 169 height 22
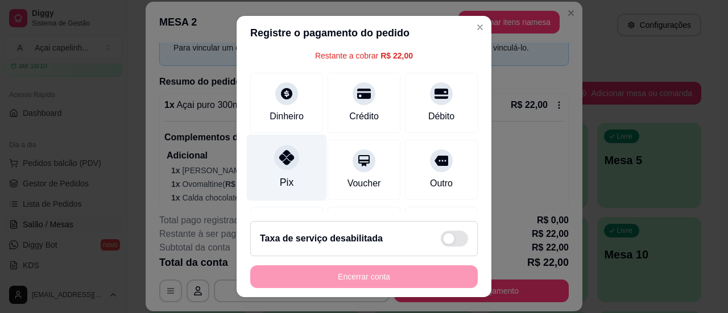
click at [294, 171] on div "Pix" at bounding box center [287, 167] width 80 height 67
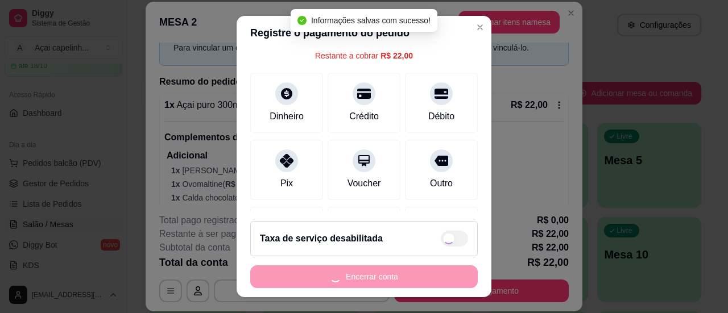
type input "R$ 0,00"
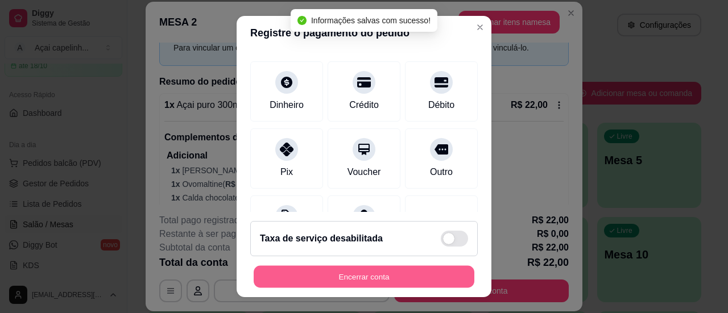
click at [322, 275] on button "Encerrar conta" at bounding box center [364, 277] width 221 height 22
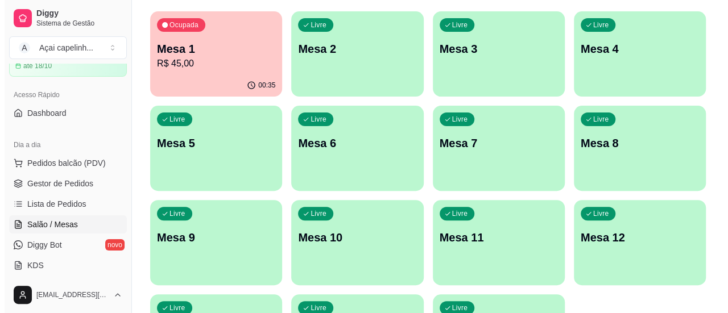
scroll to position [114, 0]
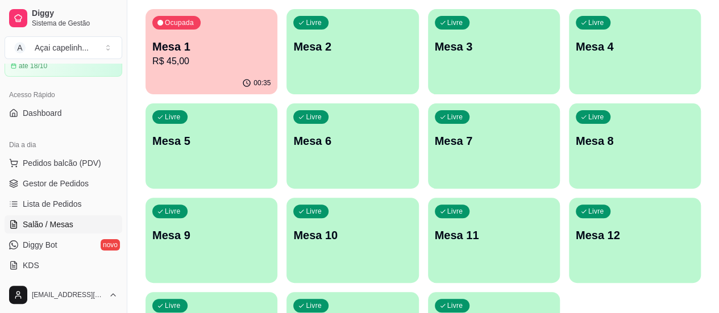
click at [219, 53] on p "Mesa 1" at bounding box center [211, 47] width 118 height 16
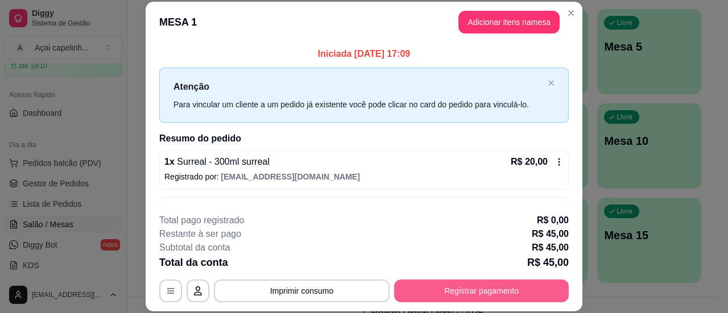
click at [518, 289] on button "Registrar pagamento" at bounding box center [481, 291] width 175 height 23
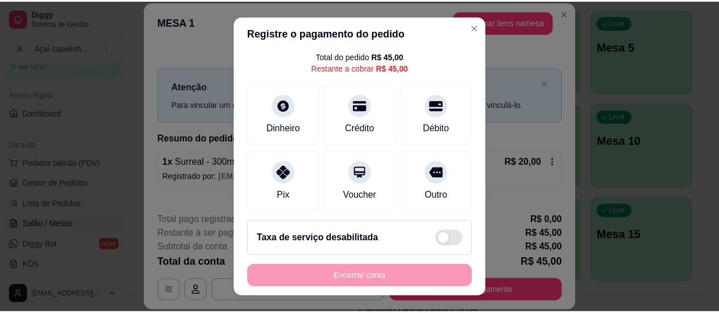
scroll to position [57, 0]
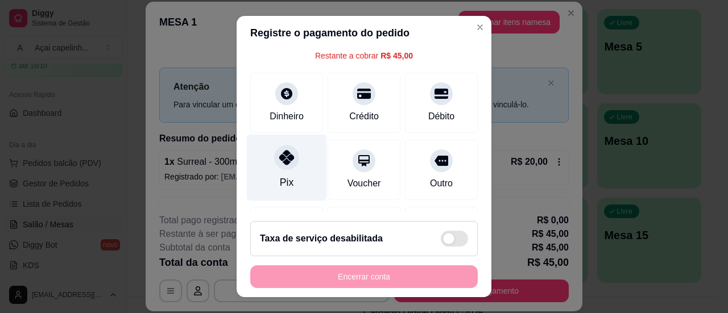
click at [274, 163] on div at bounding box center [286, 157] width 25 height 25
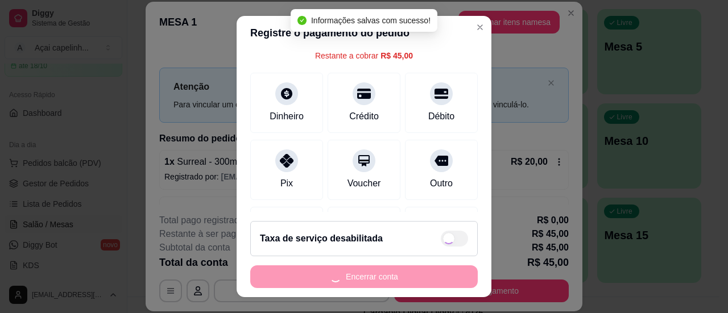
type input "R$ 0,00"
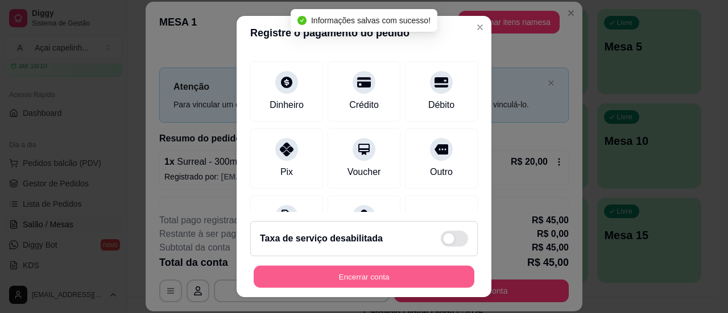
click at [350, 277] on button "Encerrar conta" at bounding box center [364, 277] width 221 height 22
